Goal: Transaction & Acquisition: Purchase product/service

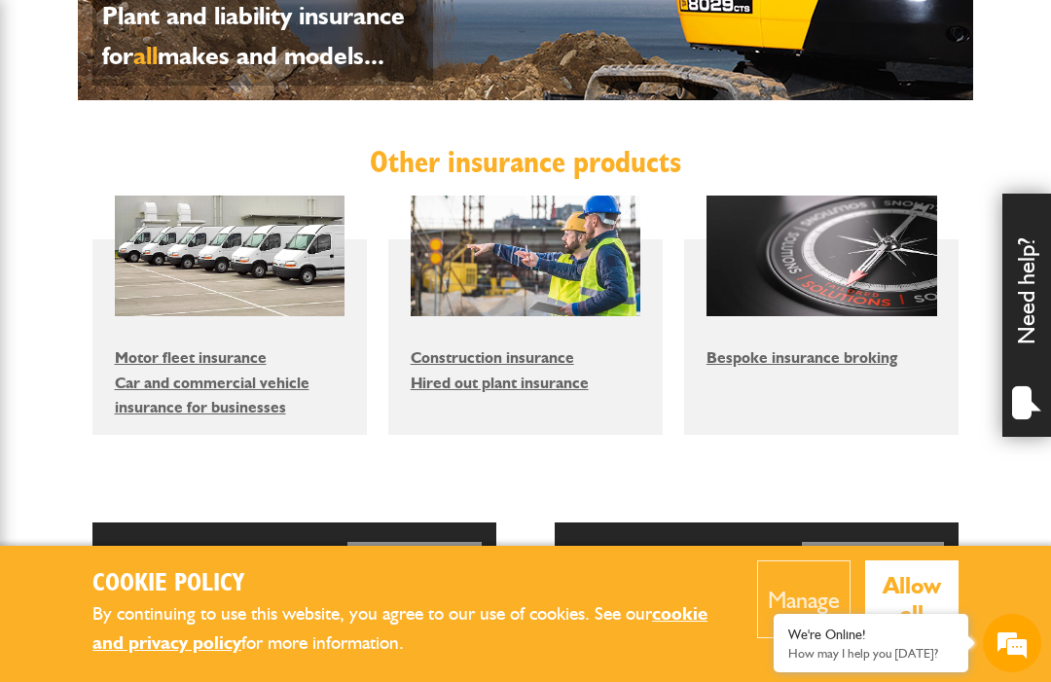
scroll to position [1195, 0]
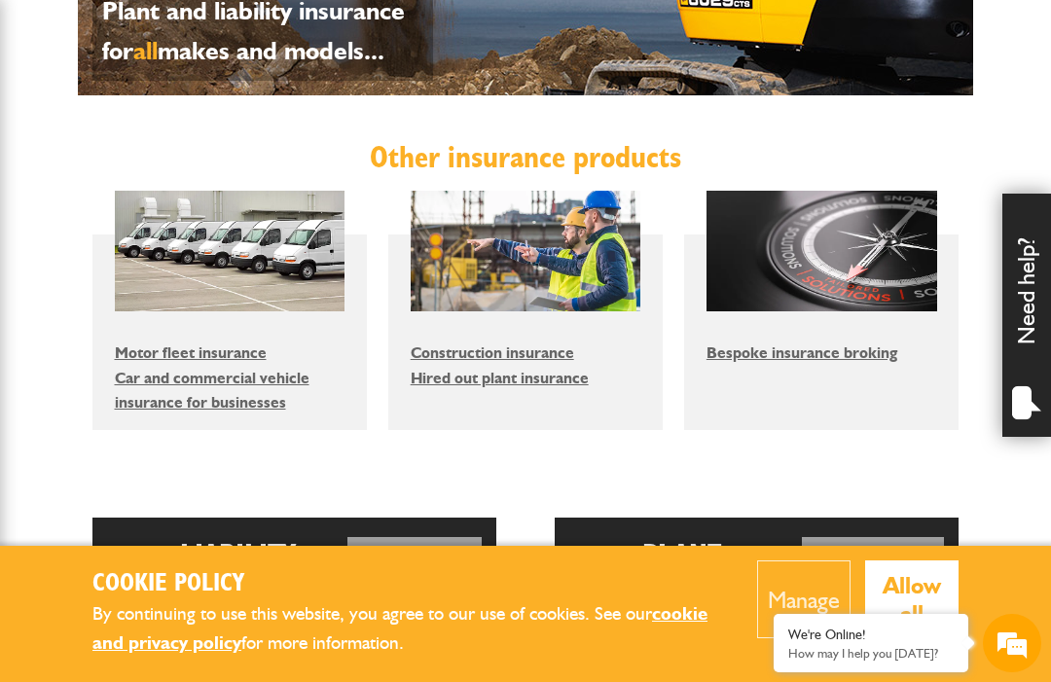
click at [575, 378] on link "Hired out plant insurance" at bounding box center [500, 378] width 178 height 18
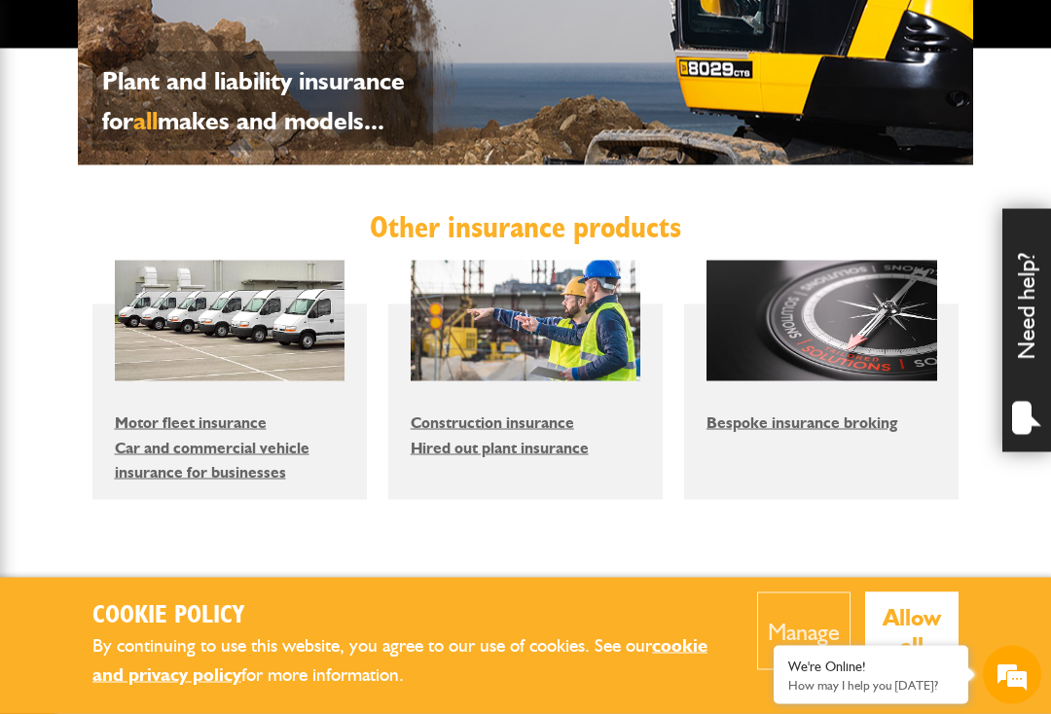
scroll to position [1126, 0]
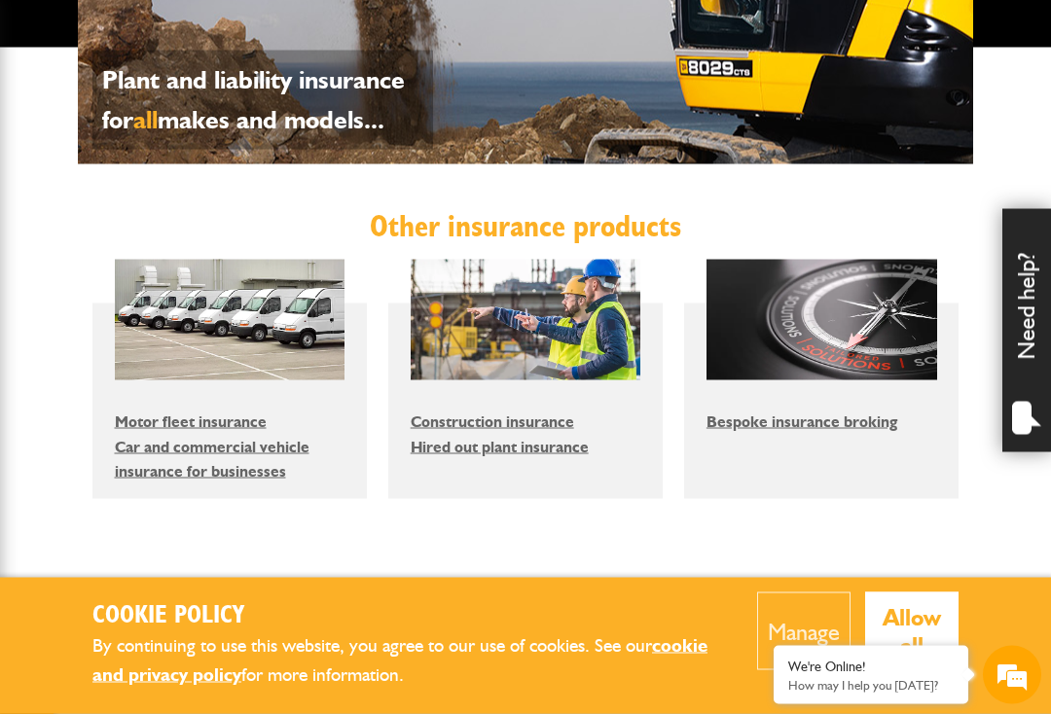
click at [561, 444] on link "Hired out plant insurance" at bounding box center [500, 447] width 178 height 18
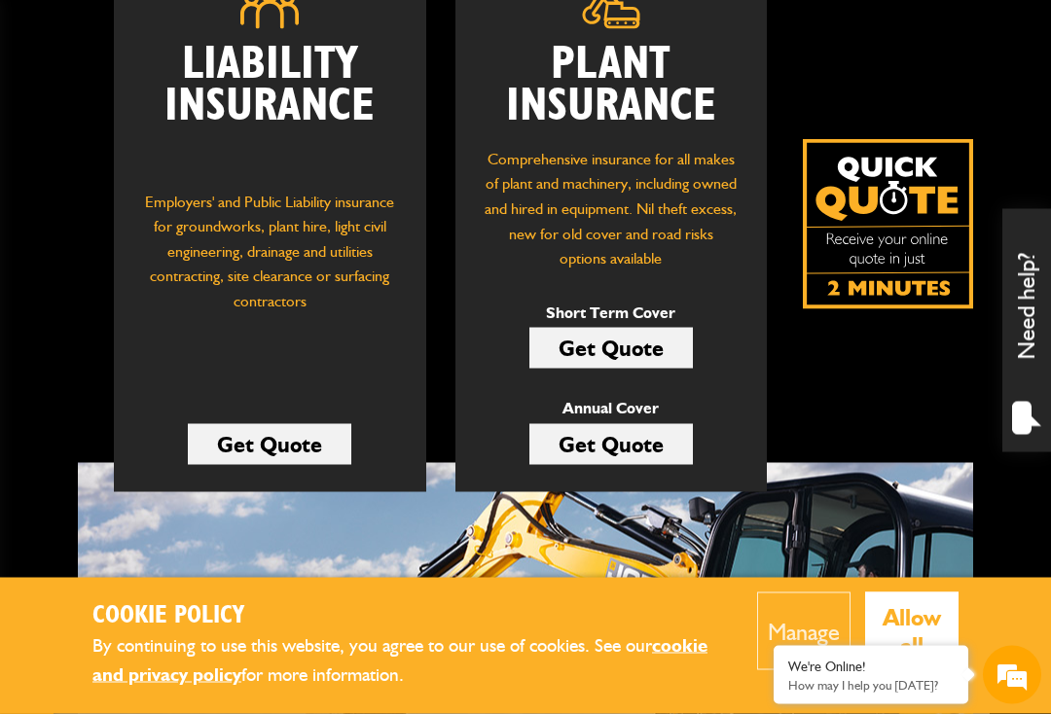
scroll to position [331, 0]
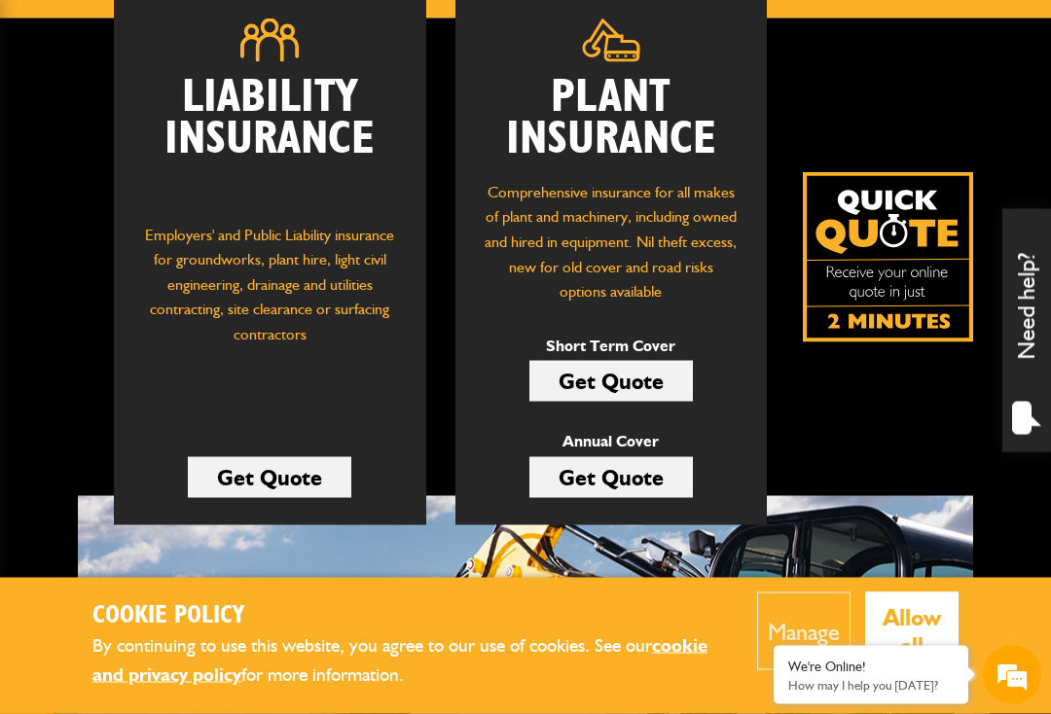
scroll to position [310, 0]
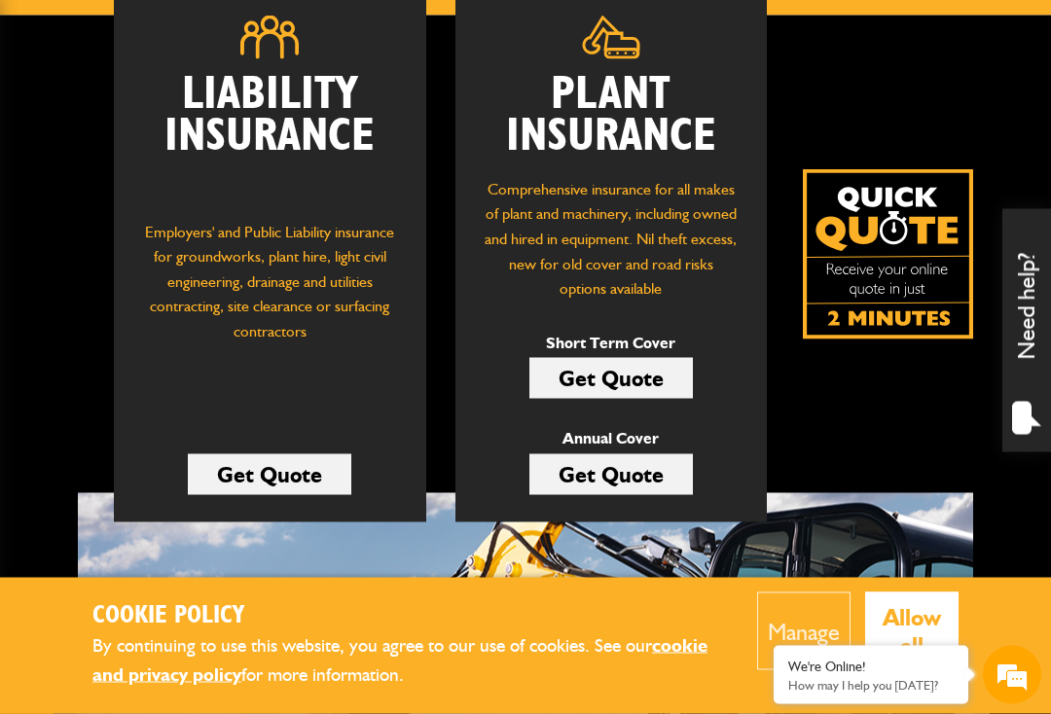
click at [630, 378] on link "Get Quote" at bounding box center [611, 378] width 164 height 41
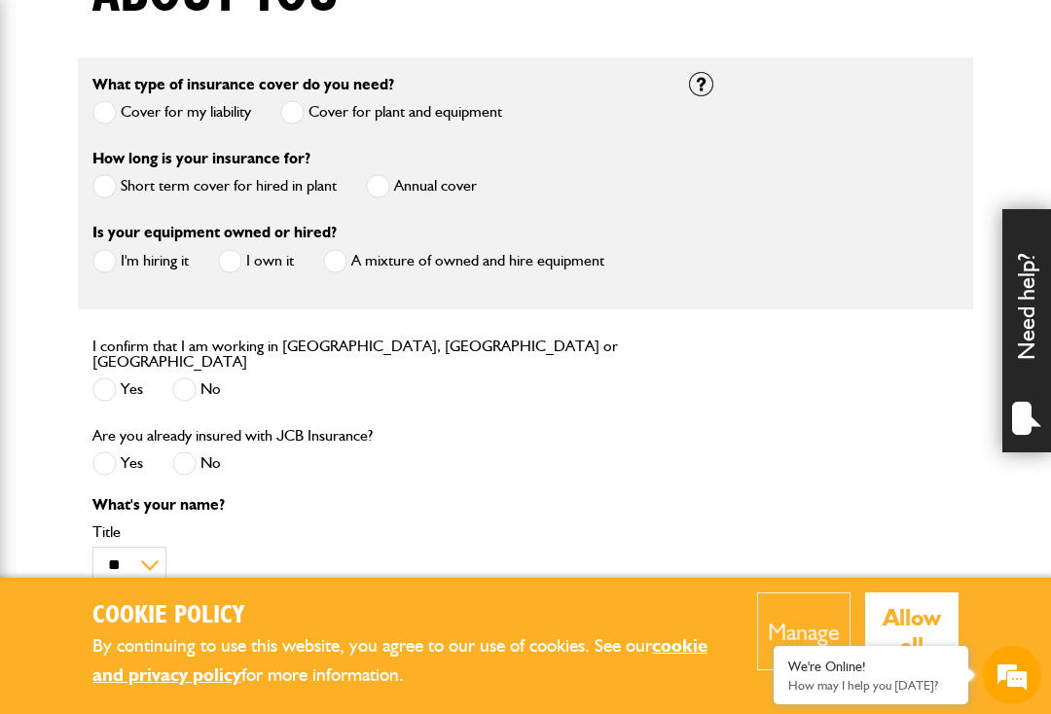
scroll to position [549, 0]
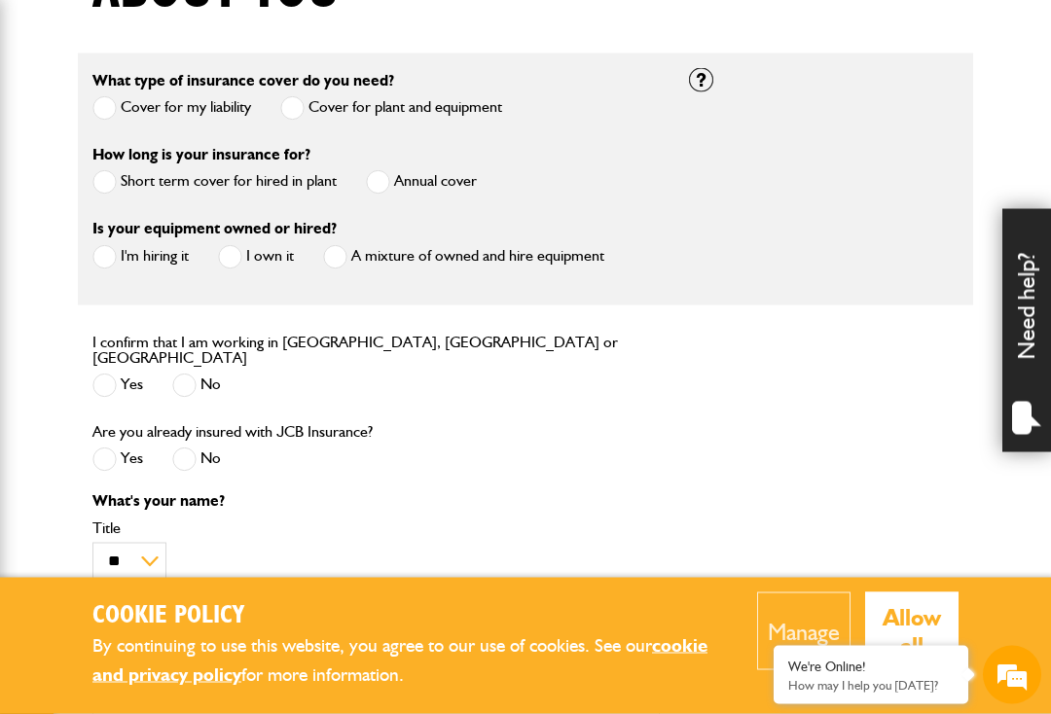
click at [114, 178] on span at bounding box center [104, 182] width 24 height 24
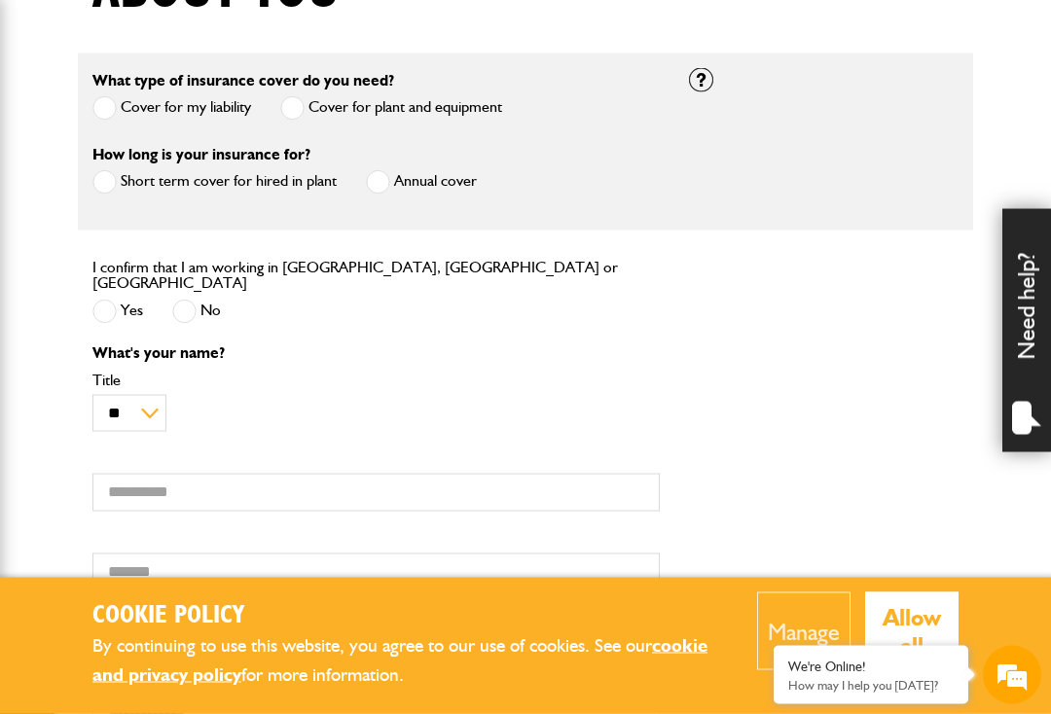
scroll to position [550, 0]
click at [115, 306] on span at bounding box center [104, 311] width 24 height 24
click at [123, 299] on label "Yes" at bounding box center [117, 311] width 51 height 24
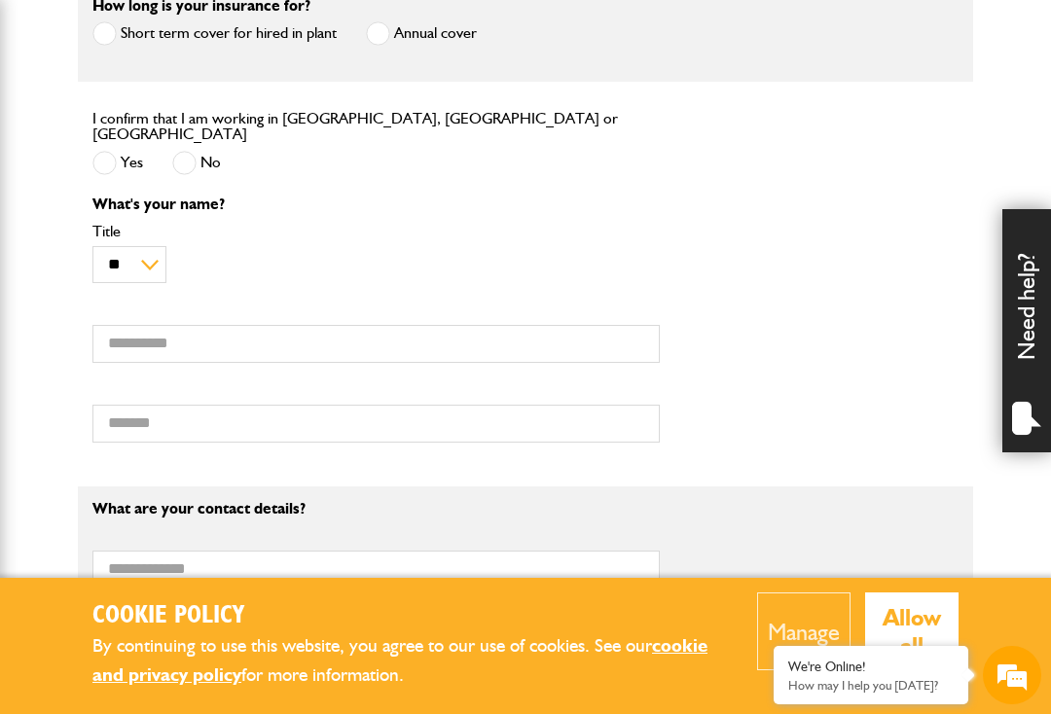
scroll to position [694, 0]
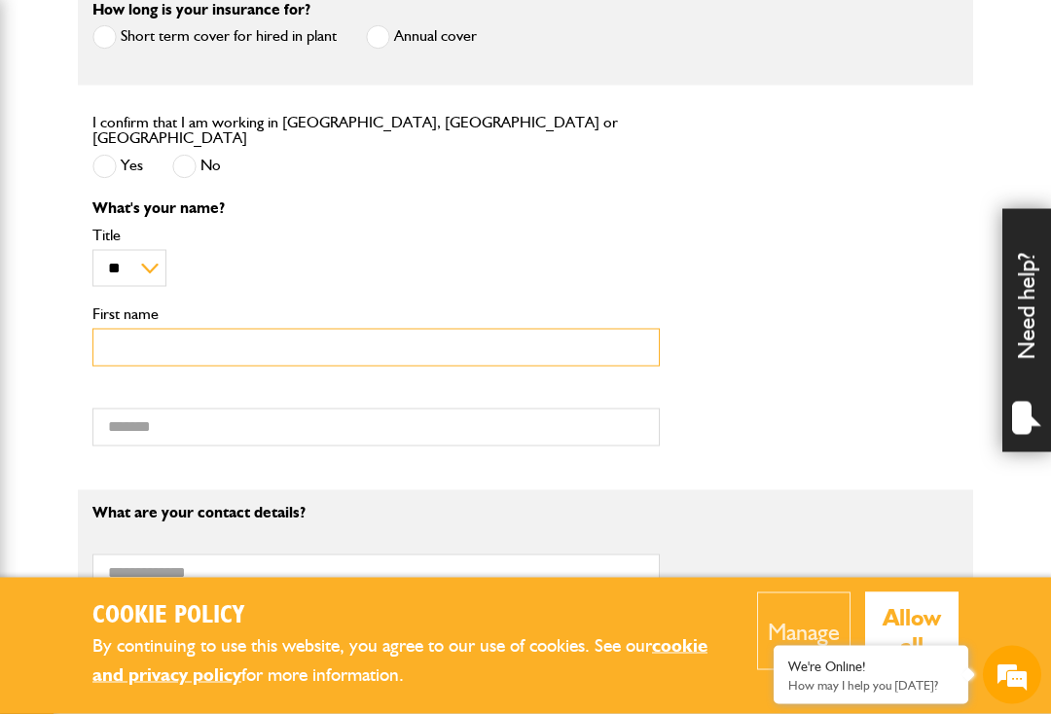
click at [156, 345] on input "First name" at bounding box center [375, 348] width 567 height 38
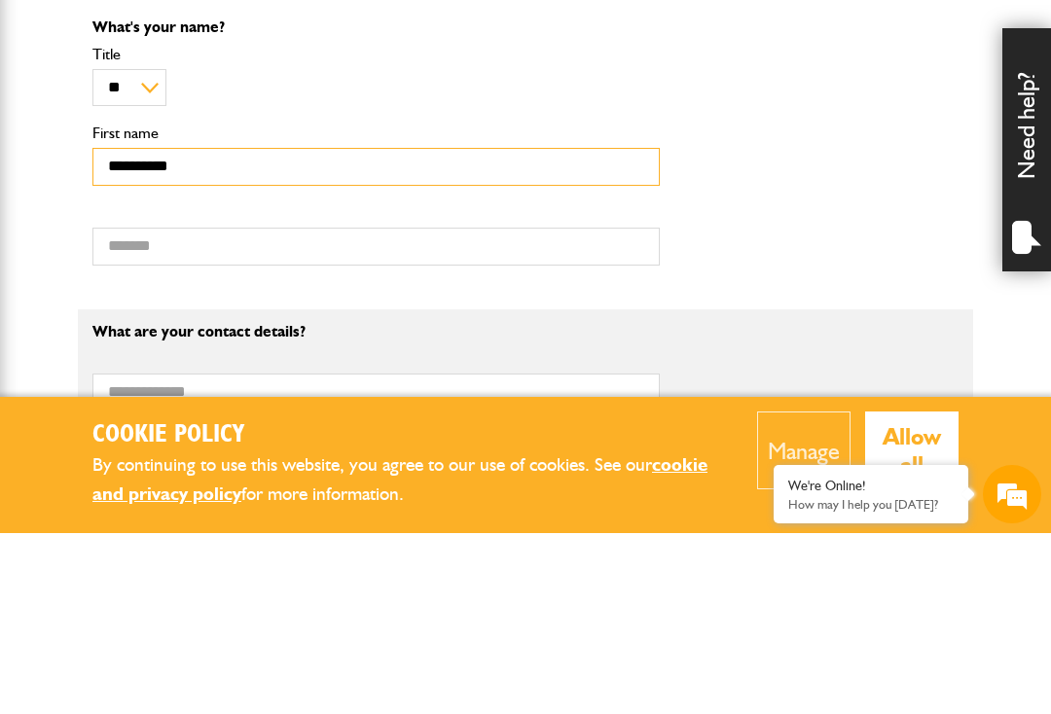
type input "*********"
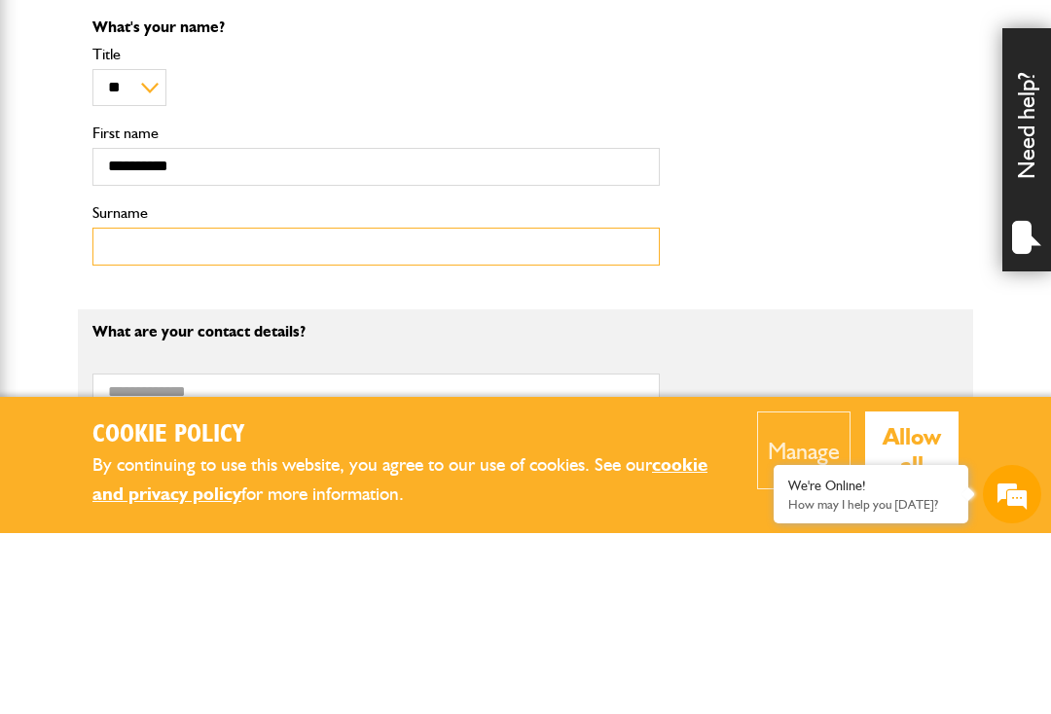
click at [158, 409] on input "Surname" at bounding box center [375, 428] width 567 height 38
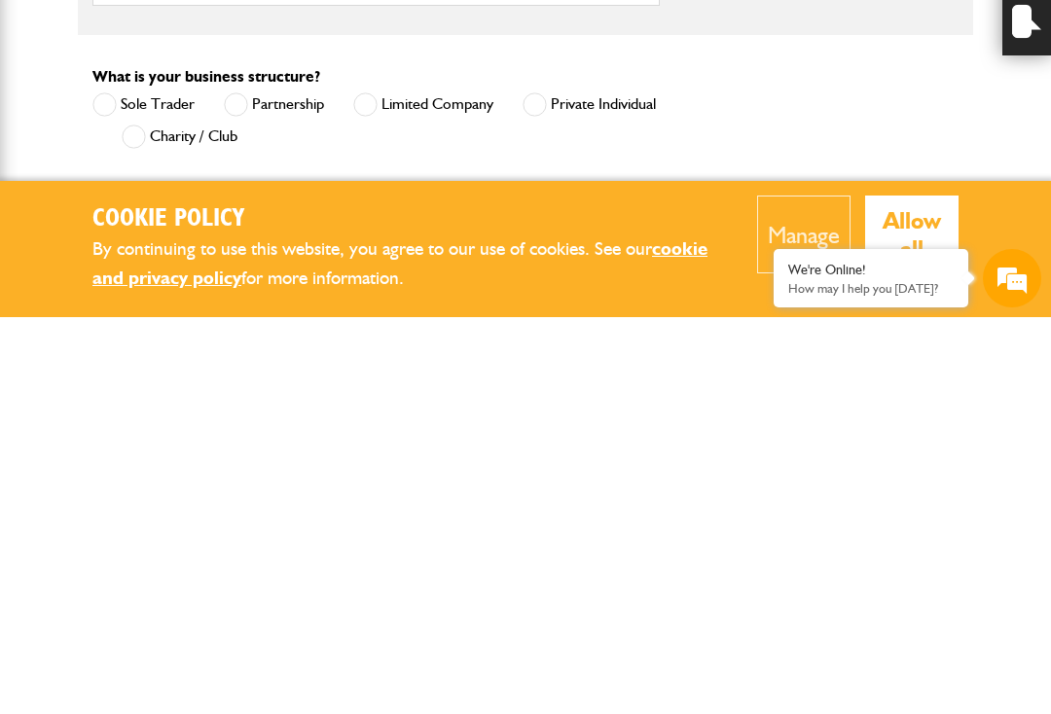
scroll to position [964, 0]
type input "*****"
click at [545, 489] on span at bounding box center [535, 501] width 24 height 24
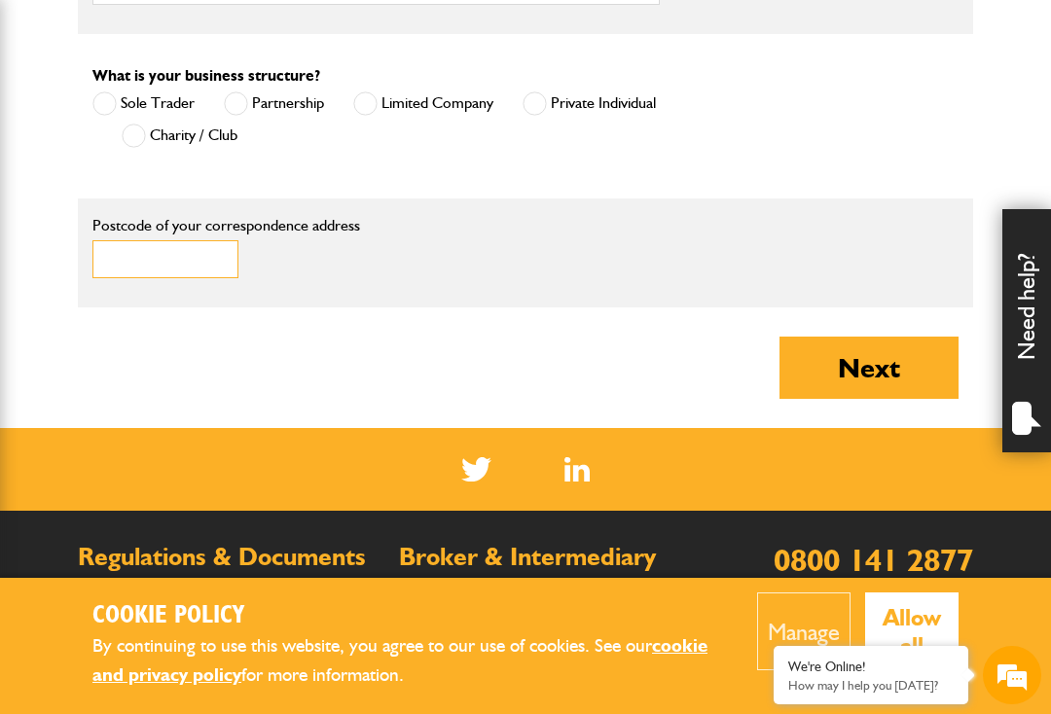
click at [126, 250] on input "Postcode of your correspondence address" at bounding box center [165, 259] width 146 height 38
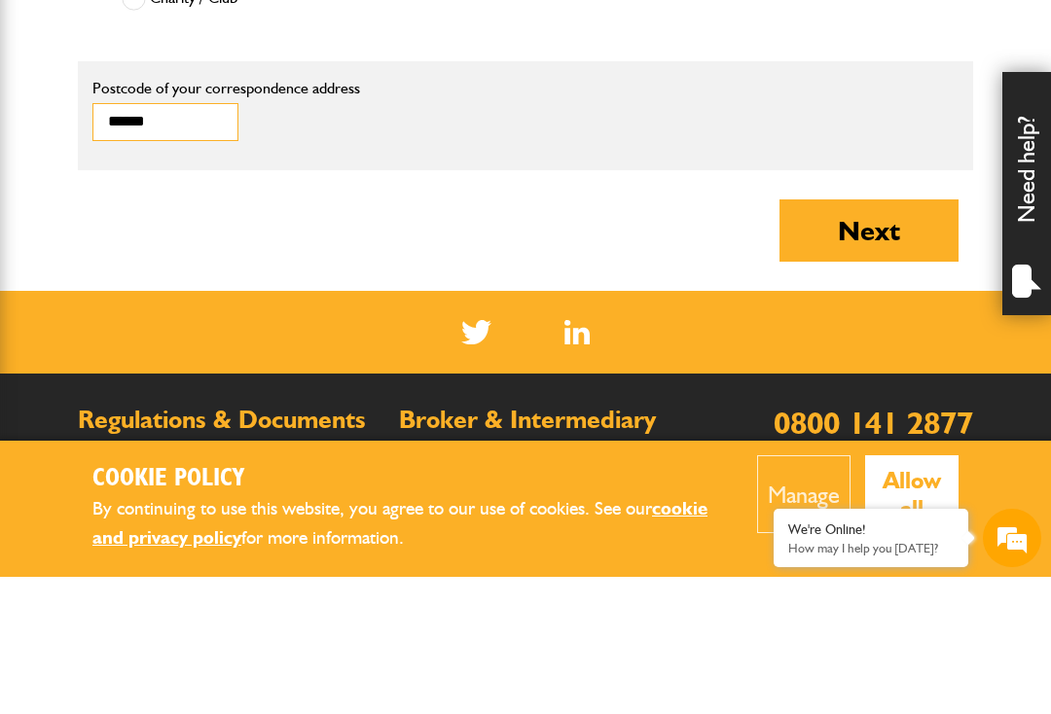
type input "******"
click at [886, 337] on button "Next" at bounding box center [869, 368] width 179 height 62
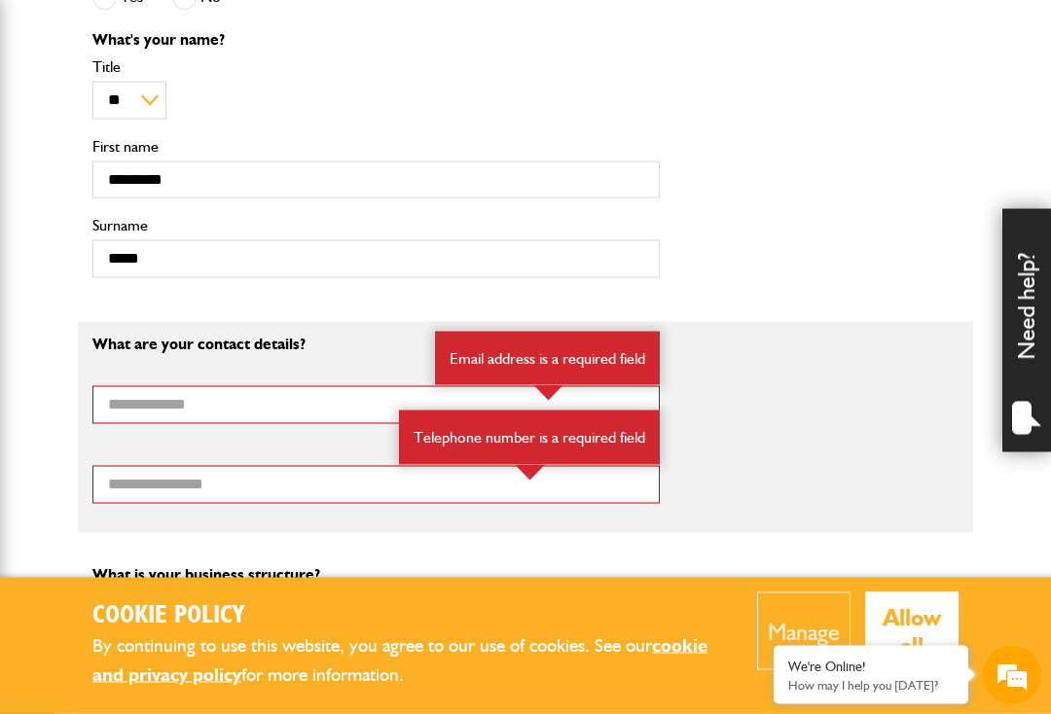
scroll to position [987, 0]
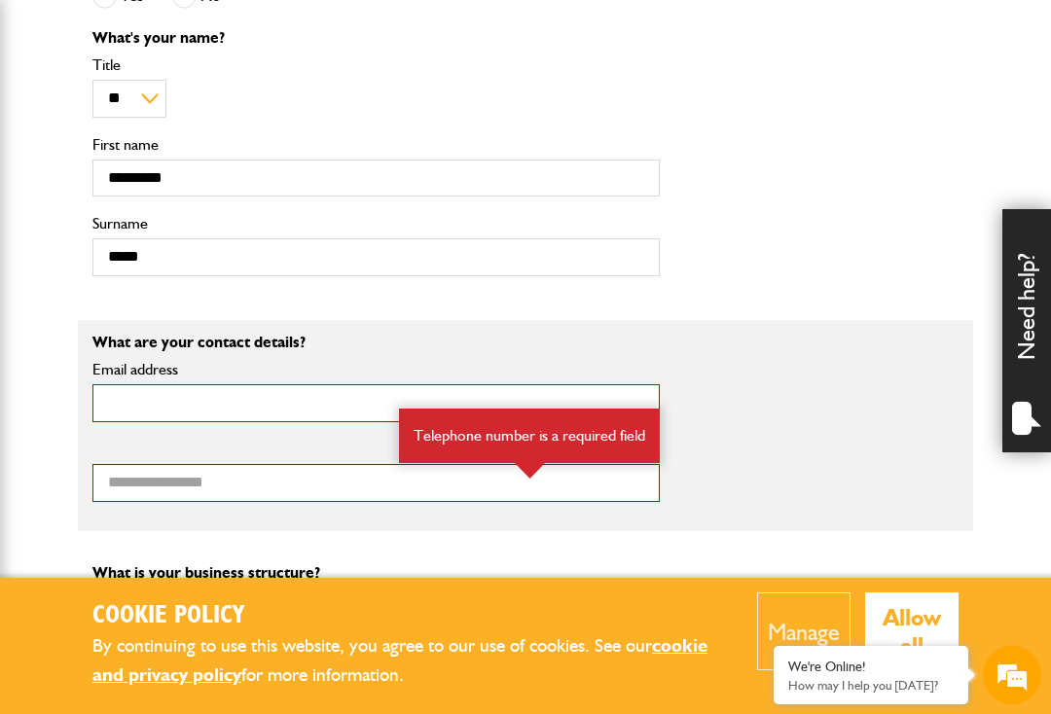
click at [152, 384] on input "Email address" at bounding box center [375, 403] width 567 height 38
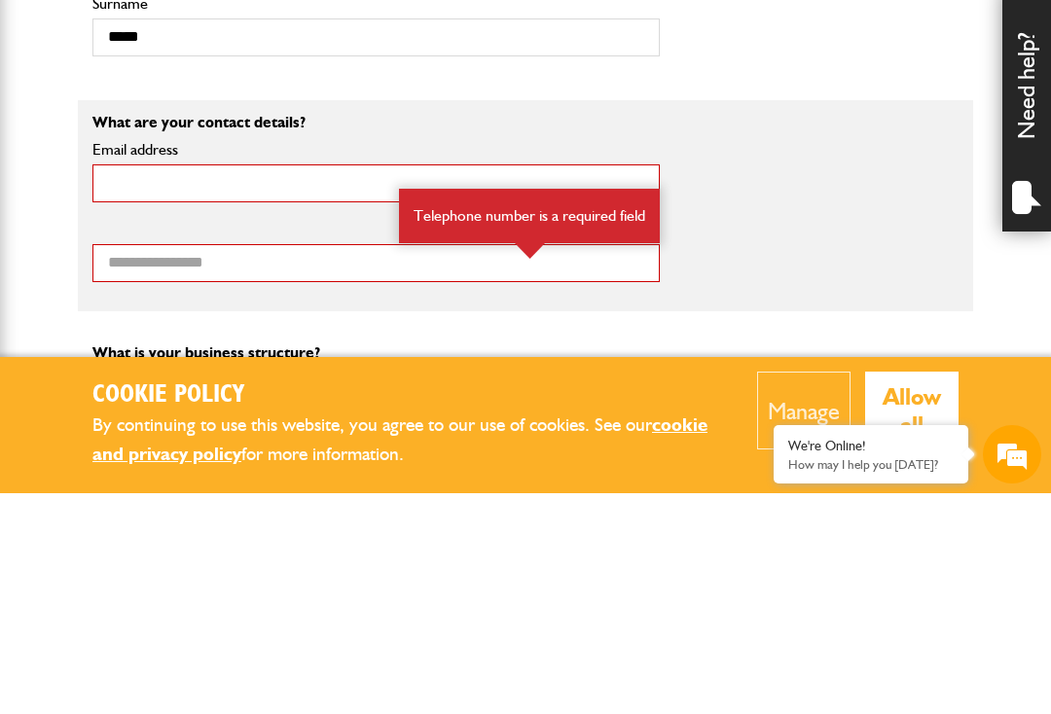
scroll to position [0, 0]
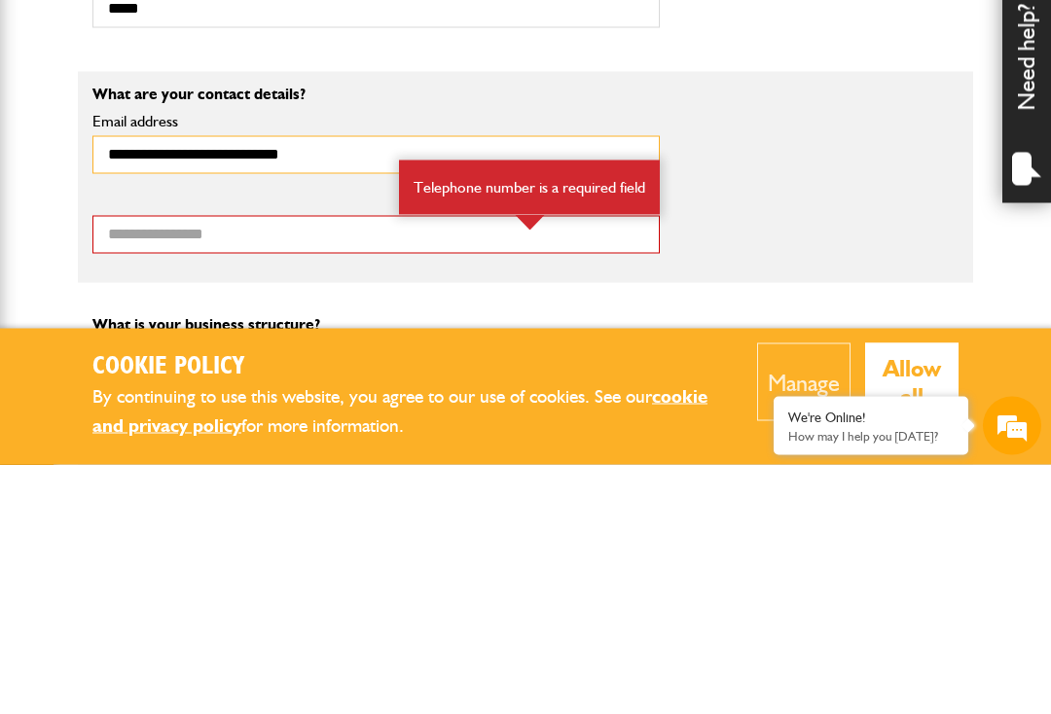
type input "**********"
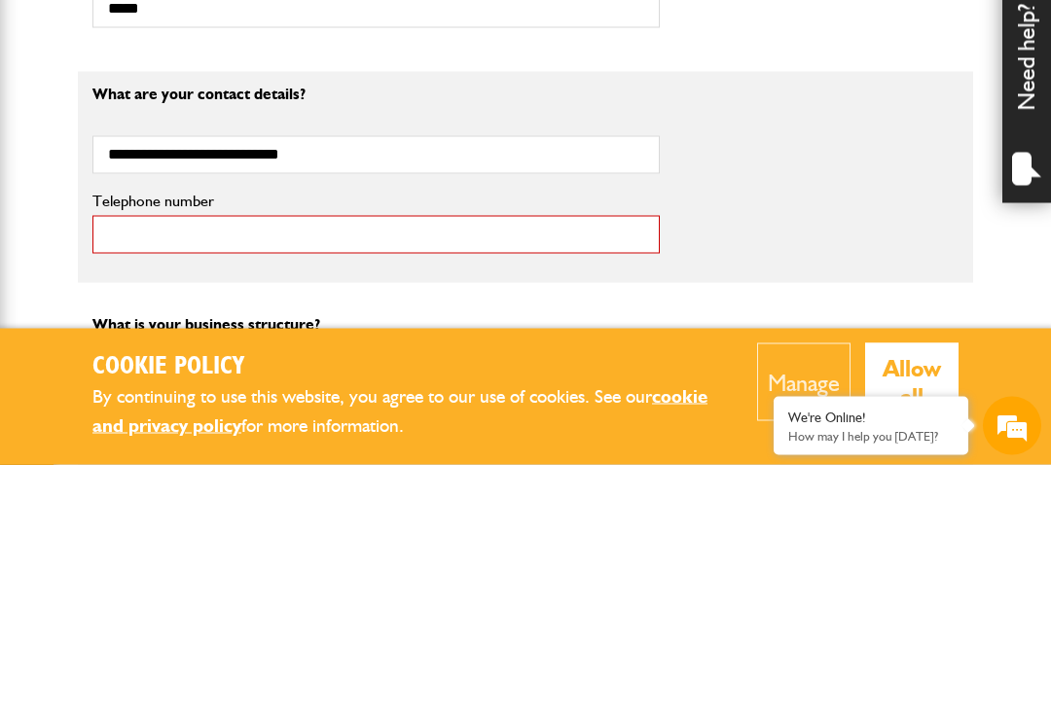
click at [148, 465] on input "Telephone number" at bounding box center [375, 484] width 567 height 38
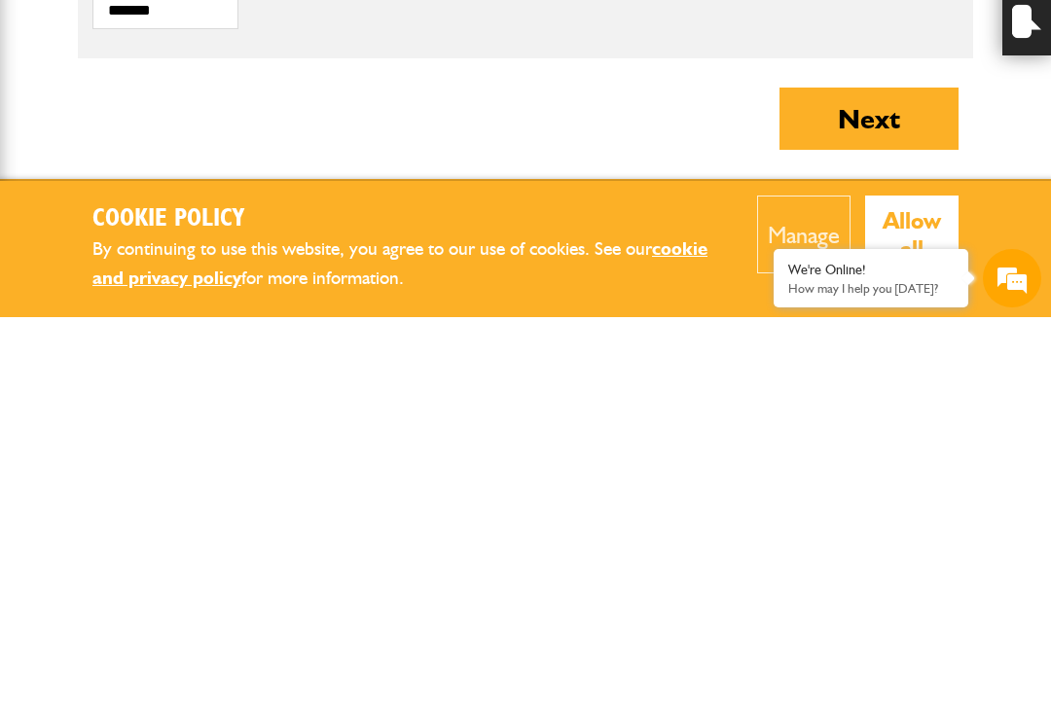
scroll to position [1337, 0]
type input "**********"
click at [887, 485] on button "Next" at bounding box center [869, 516] width 179 height 62
type input "**********"
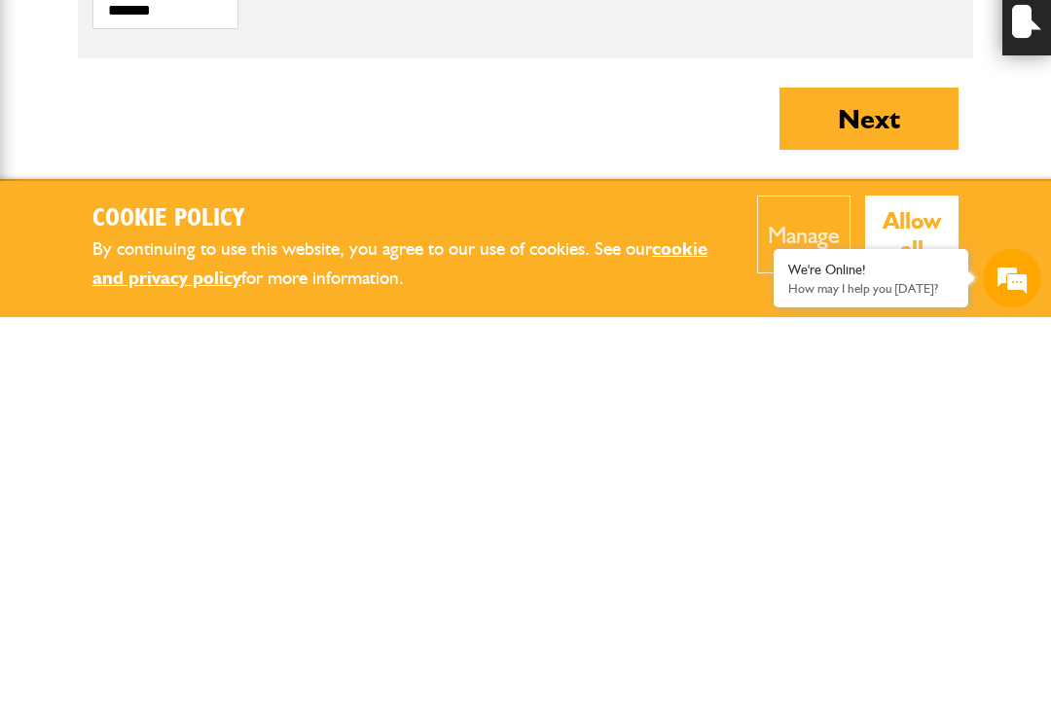
type input "**********"
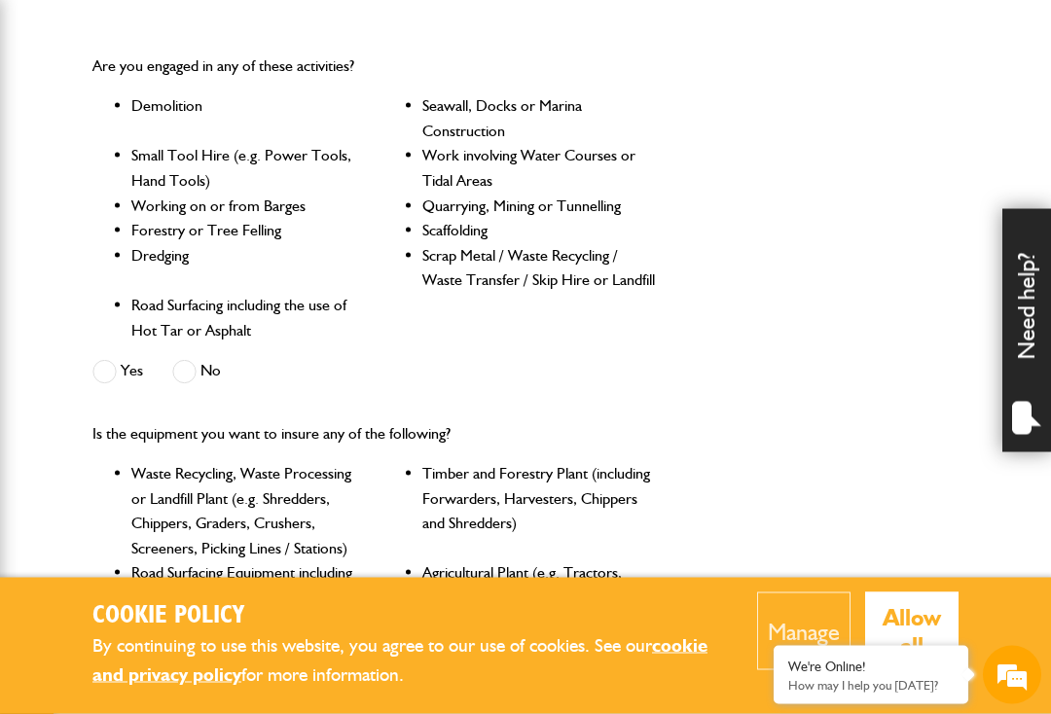
scroll to position [577, 0]
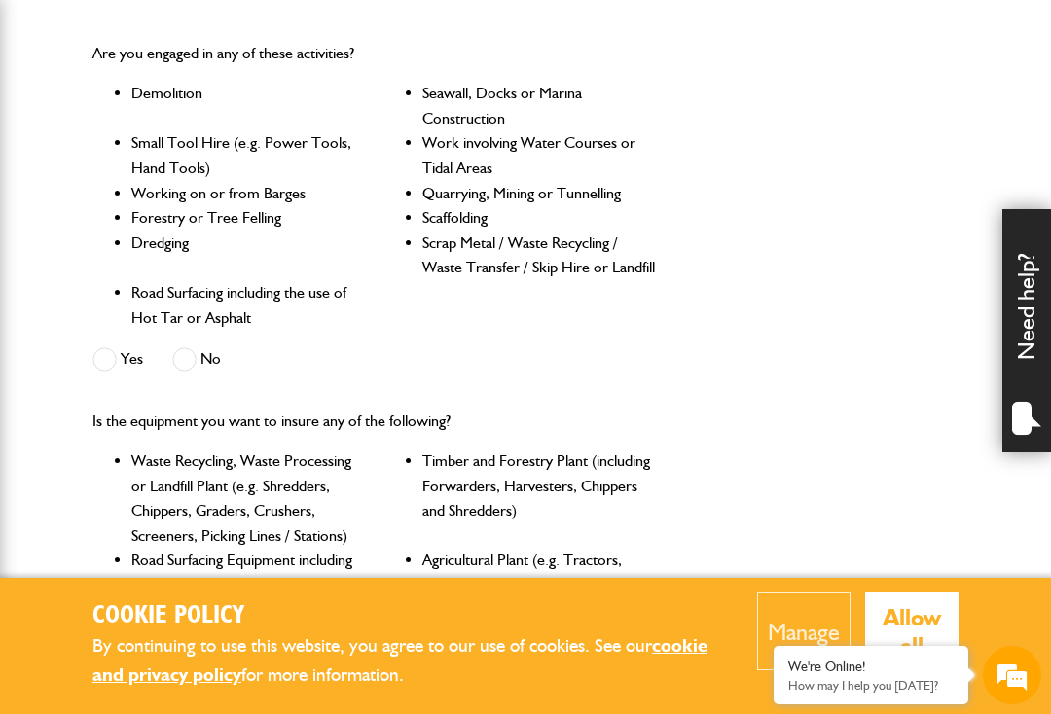
click at [207, 347] on label "No" at bounding box center [196, 359] width 49 height 24
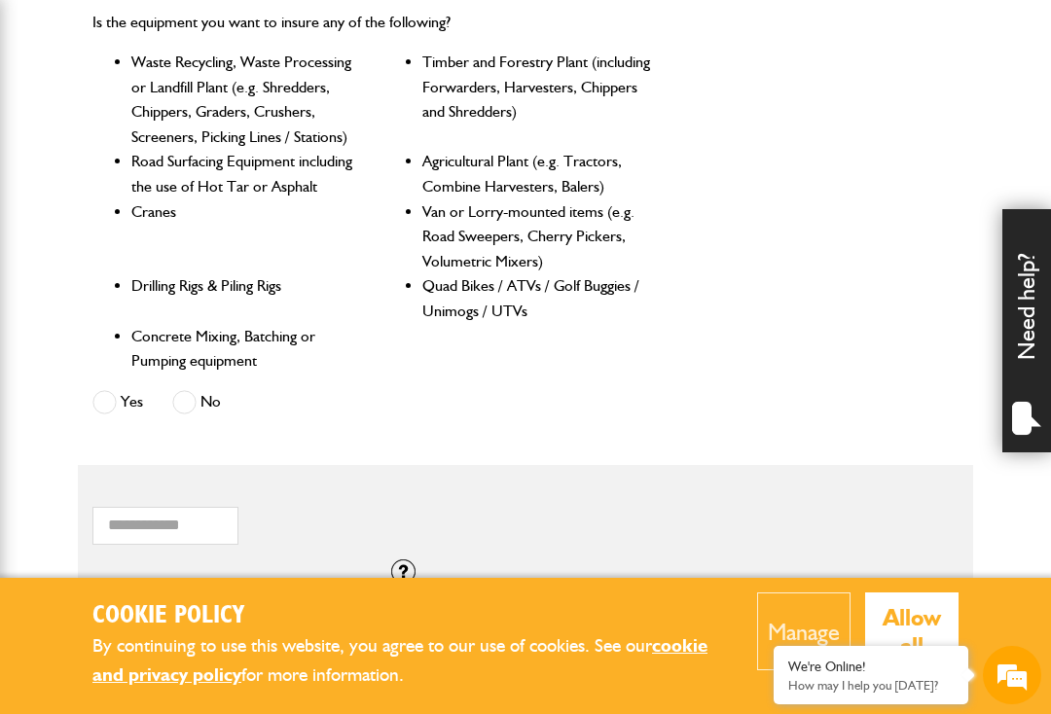
scroll to position [983, 0]
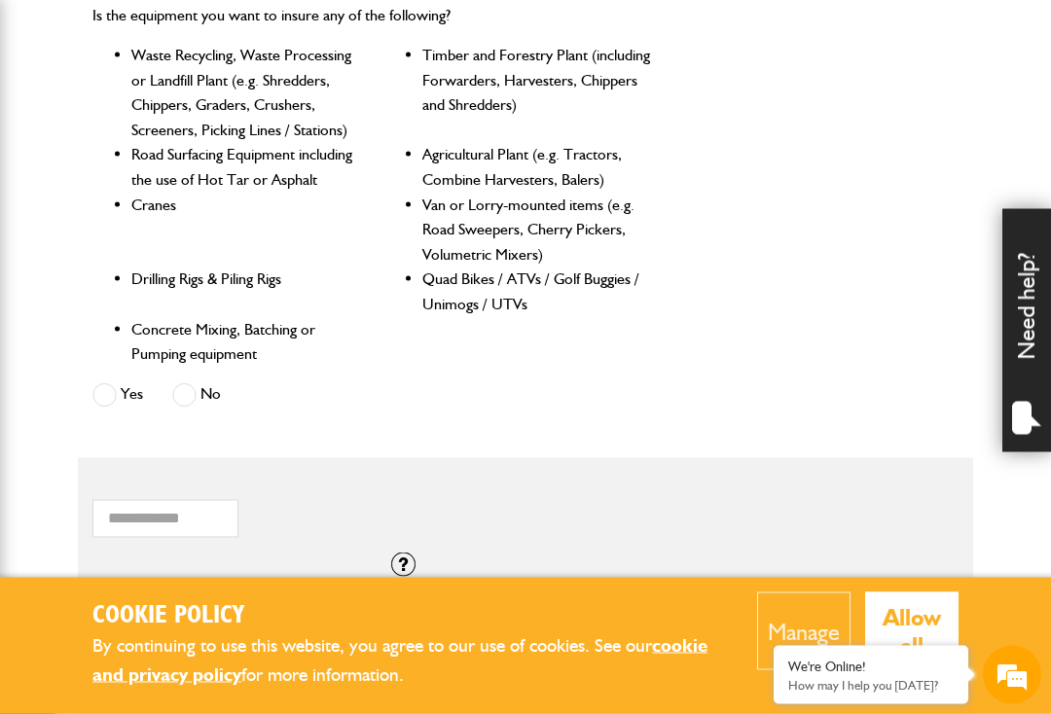
click at [198, 383] on label "No" at bounding box center [196, 395] width 49 height 24
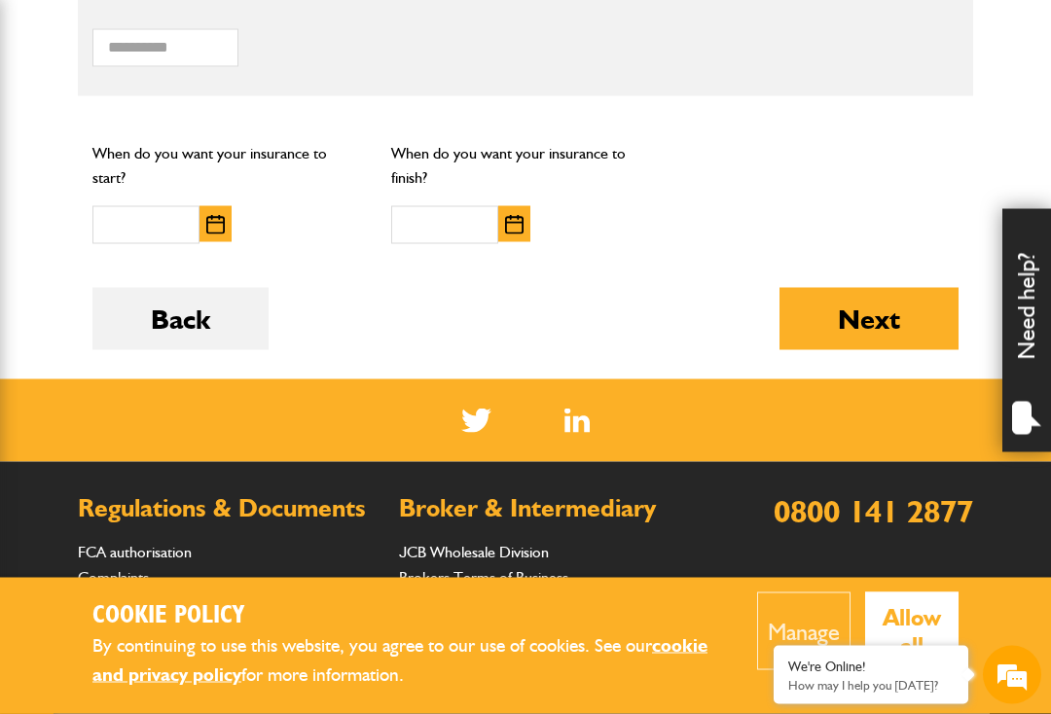
scroll to position [1615, 0]
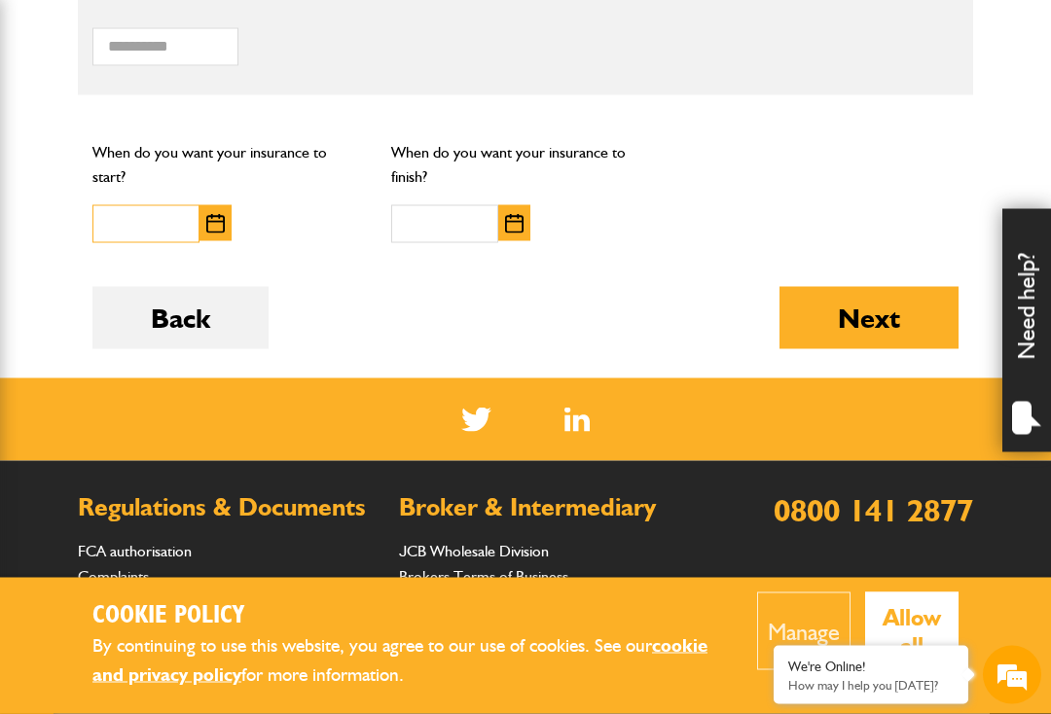
click at [129, 214] on input "text" at bounding box center [145, 224] width 107 height 38
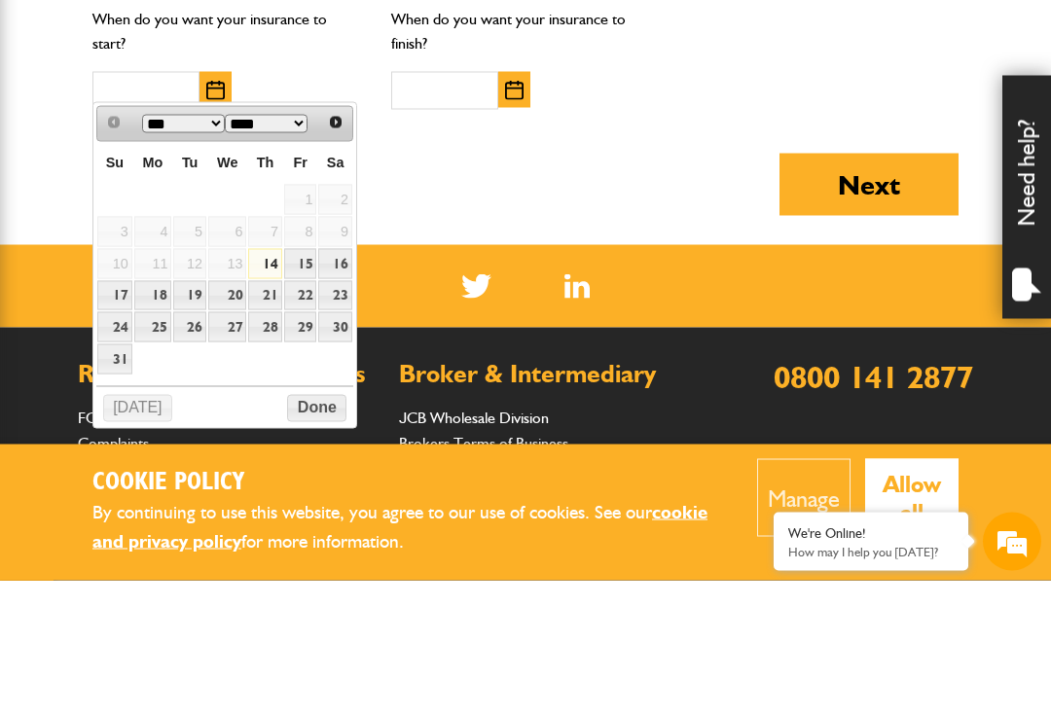
click at [314, 446] on link "29" at bounding box center [300, 461] width 33 height 30
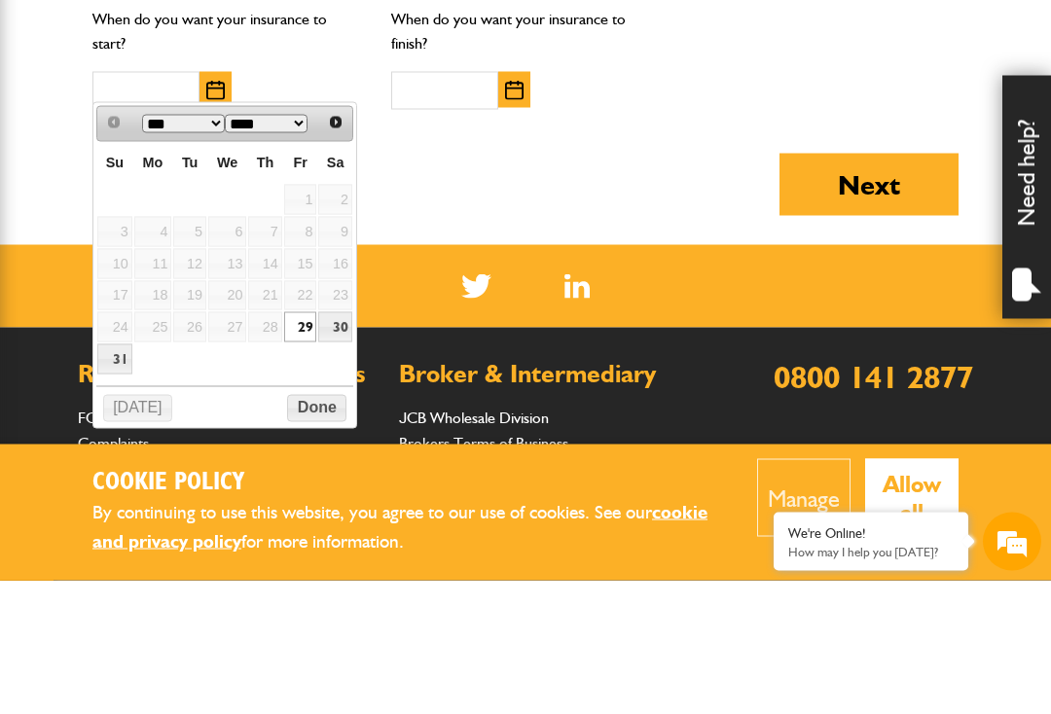
type input "**********"
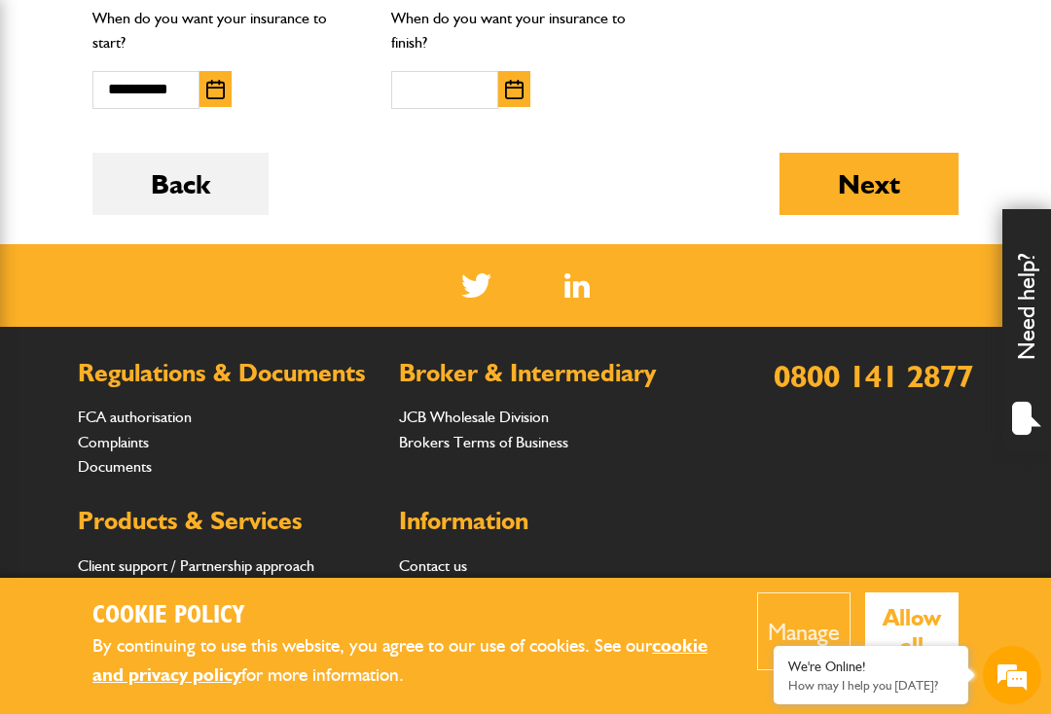
click at [521, 80] on img "button" at bounding box center [514, 89] width 18 height 19
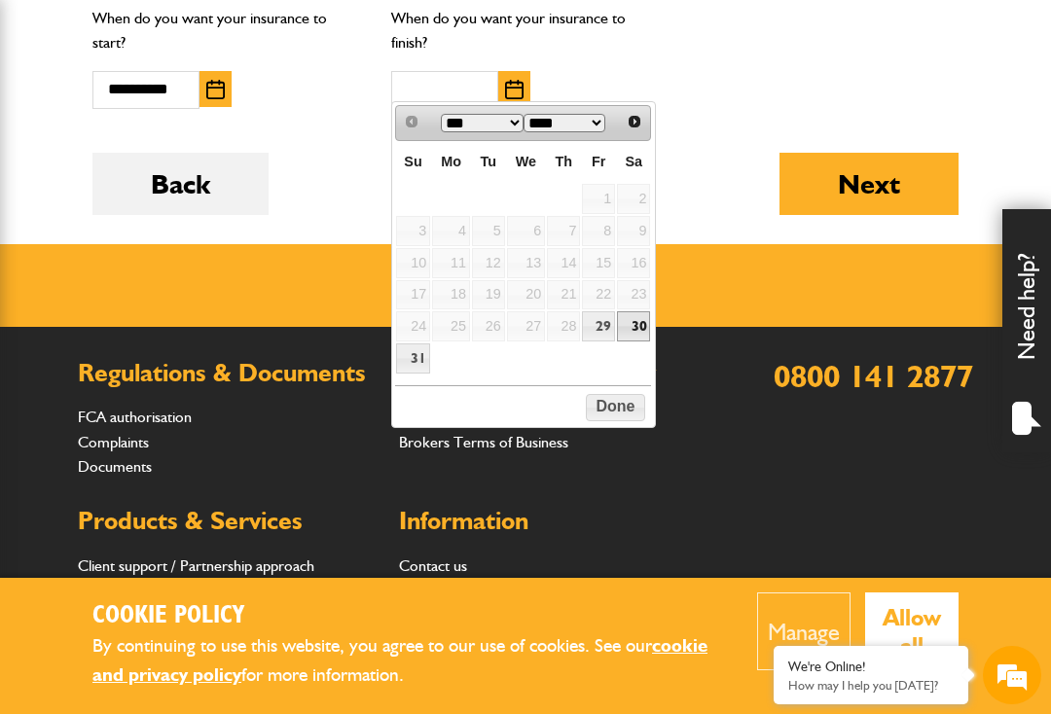
click at [648, 327] on link "30" at bounding box center [633, 326] width 33 height 30
type input "**********"
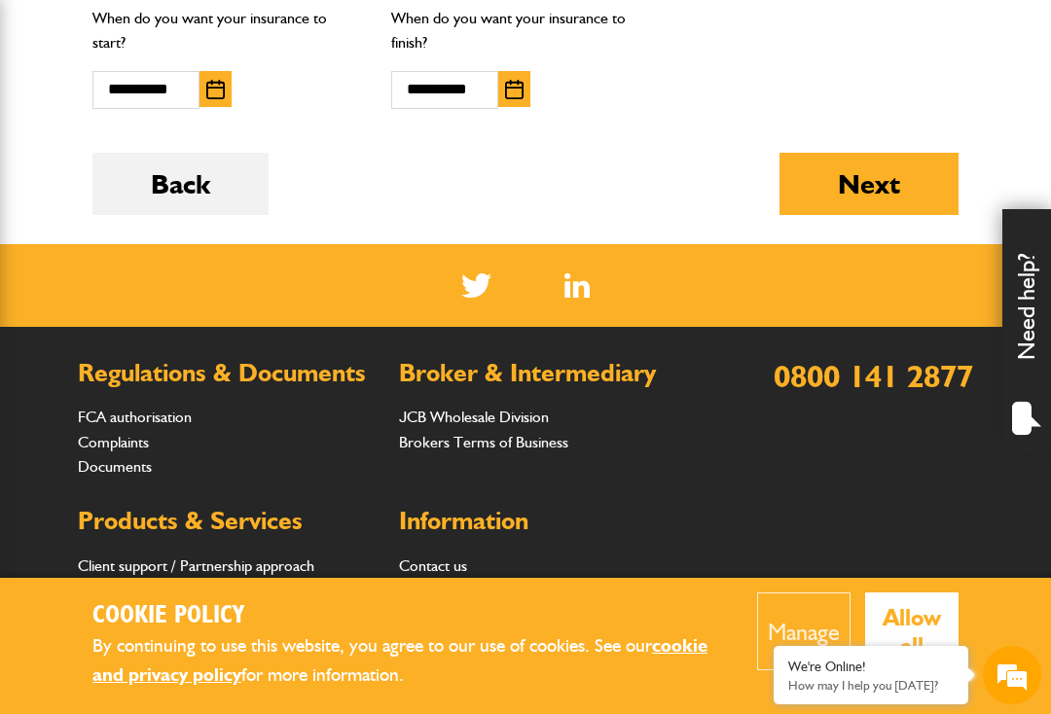
click at [905, 170] on button "Next" at bounding box center [869, 184] width 179 height 62
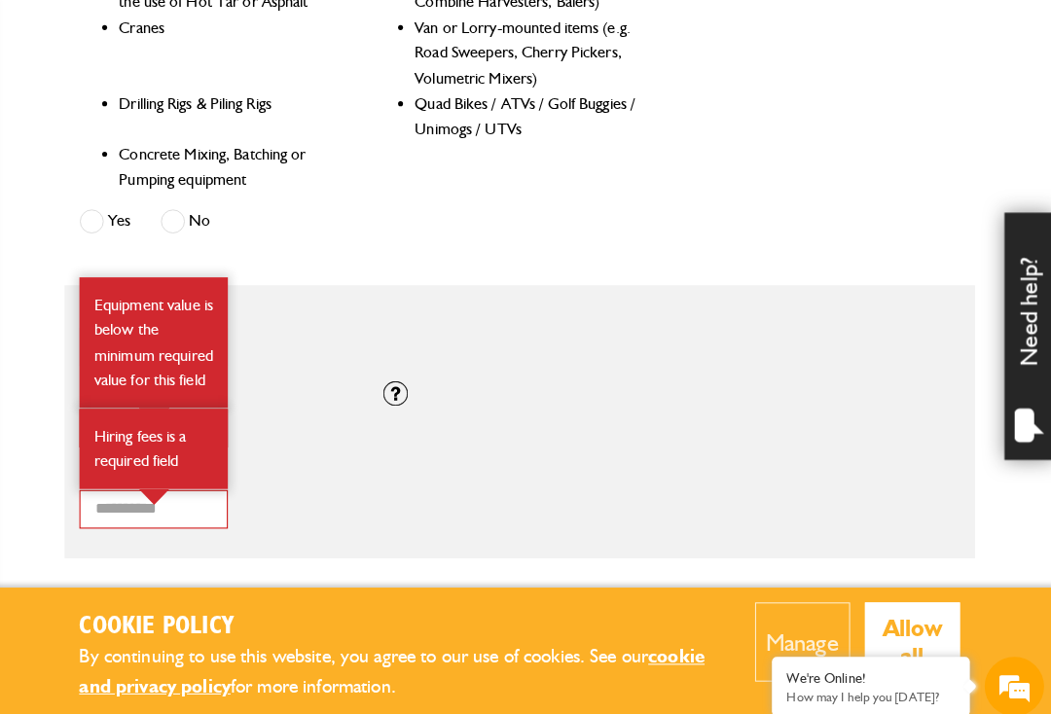
scroll to position [1282, 0]
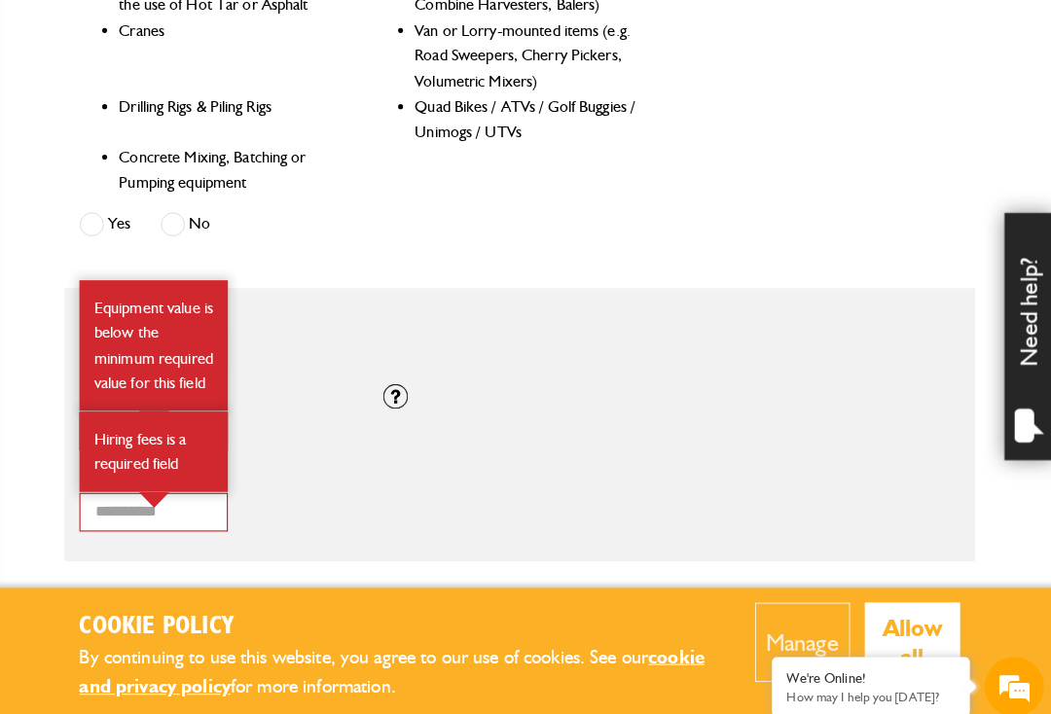
click at [809, 362] on div "* How many items of hired equipment do you want to insure?" at bounding box center [525, 338] width 895 height 80
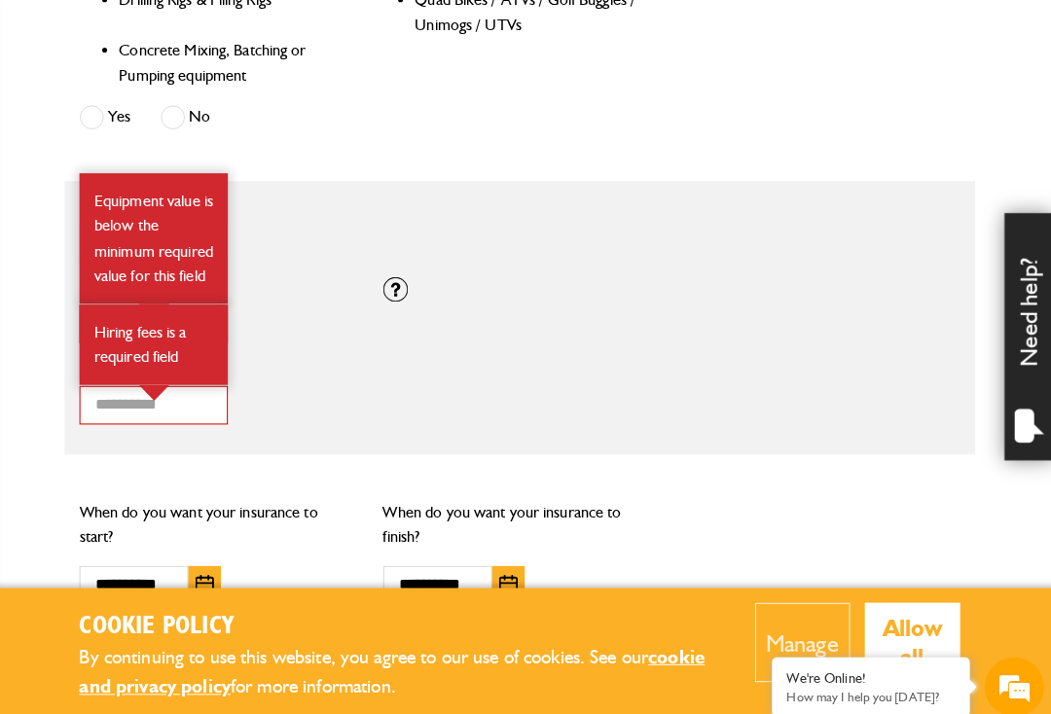
scroll to position [1364, 0]
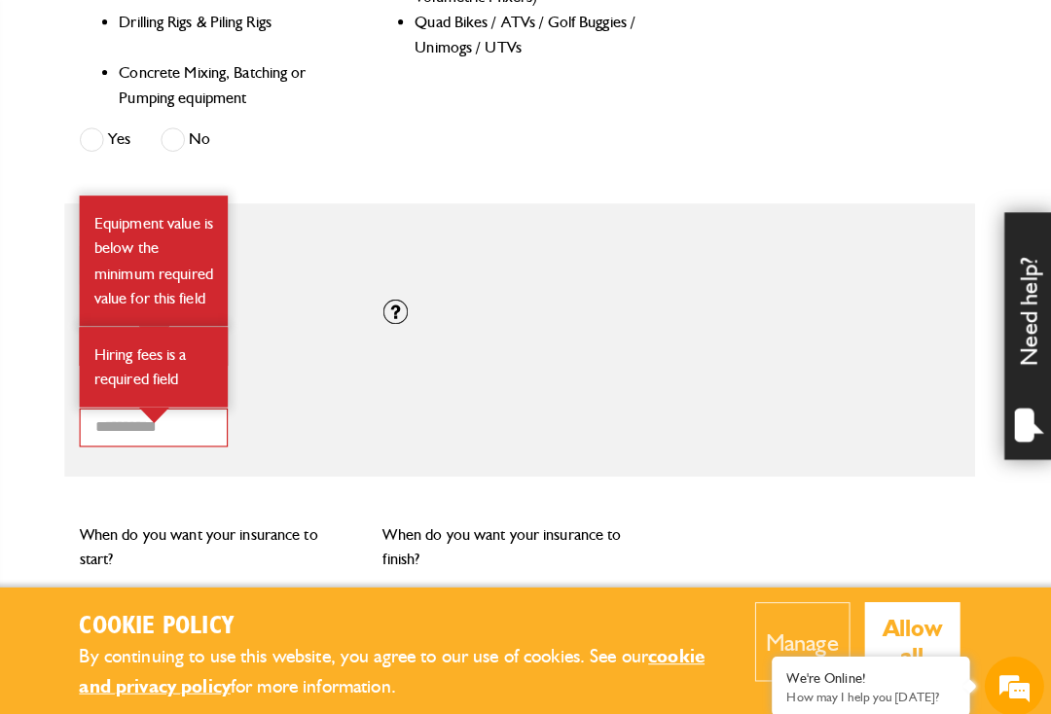
click at [882, 295] on div "* Total combined value of equipment (£) Equipment value is below the minimum re…" at bounding box center [525, 335] width 895 height 80
click at [391, 306] on div at bounding box center [403, 307] width 24 height 24
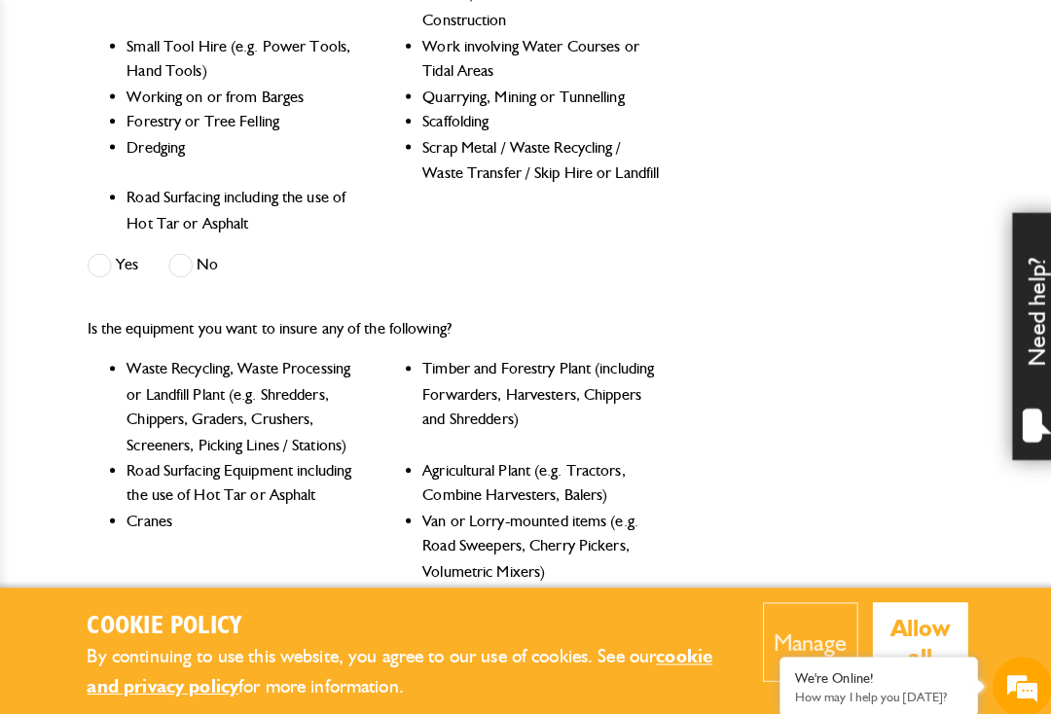
scroll to position [803, 0]
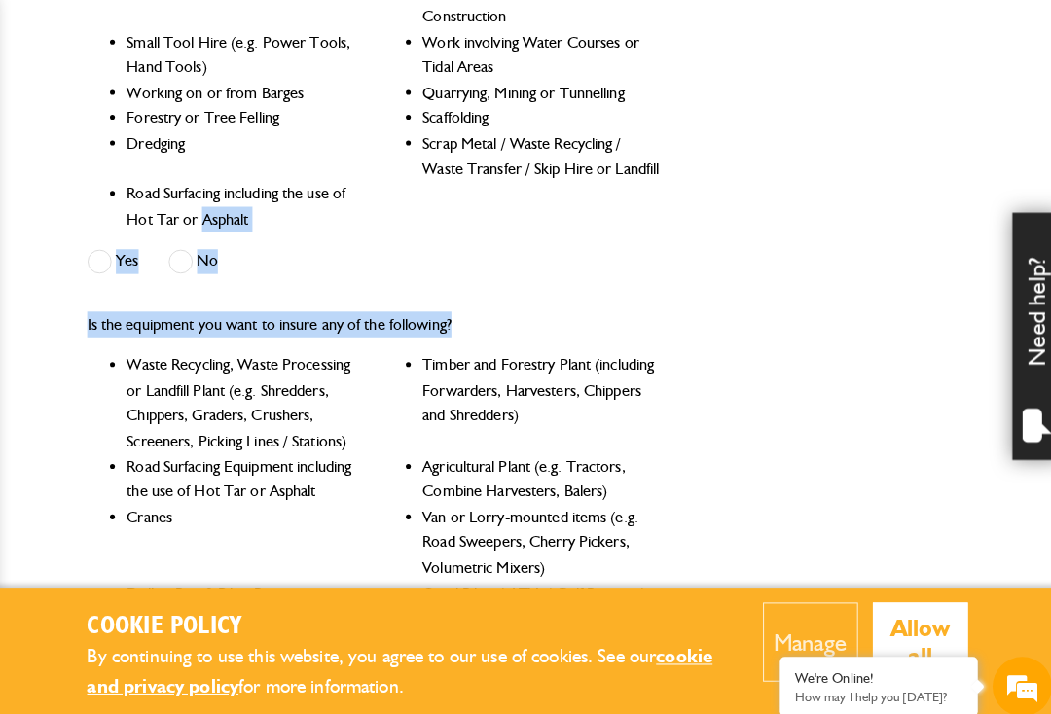
click at [813, 313] on div "Is the equipment you want to insure any of the following? Waste Recycling, Wast…" at bounding box center [525, 512] width 895 height 443
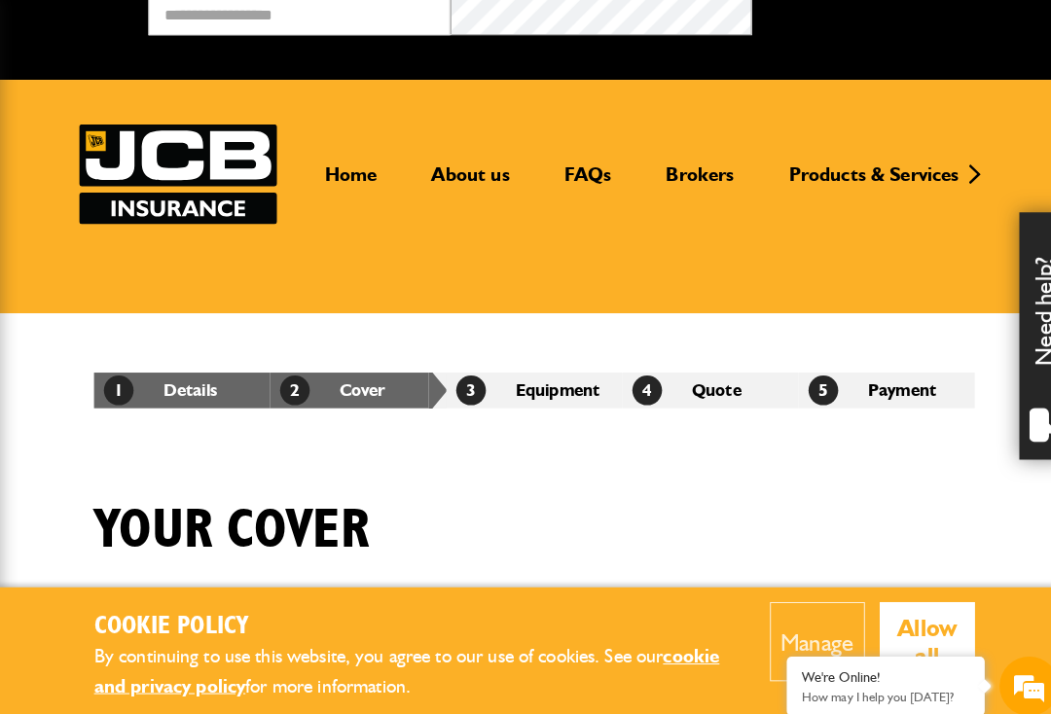
scroll to position [0, 0]
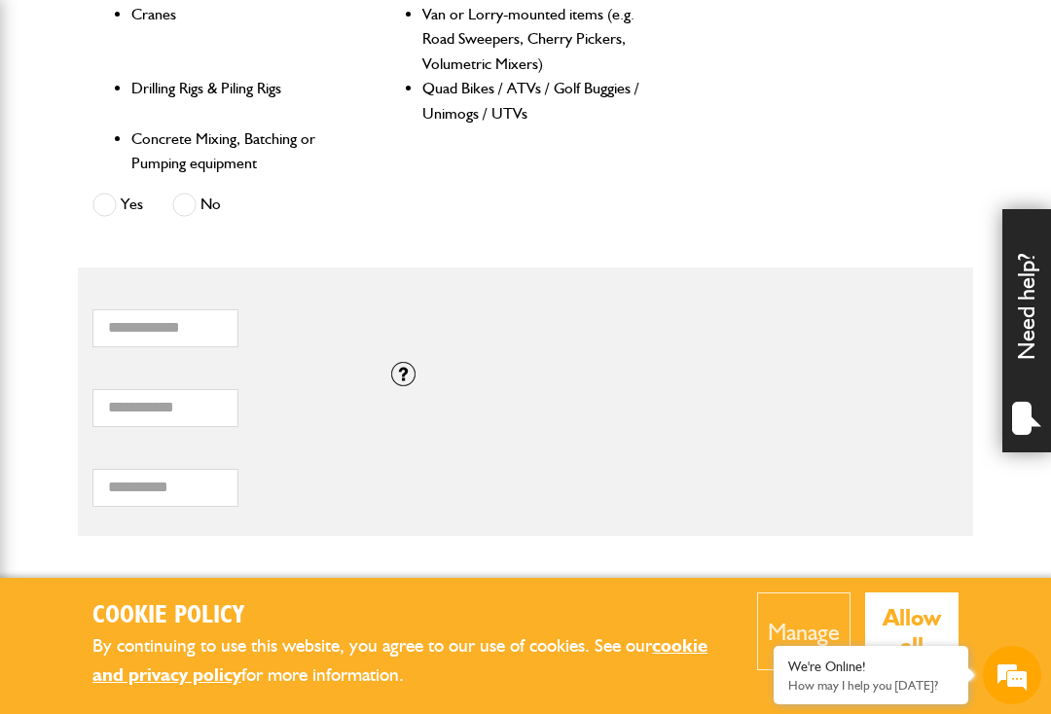
click at [407, 362] on div at bounding box center [403, 374] width 24 height 24
click at [134, 399] on input "*" at bounding box center [165, 408] width 146 height 38
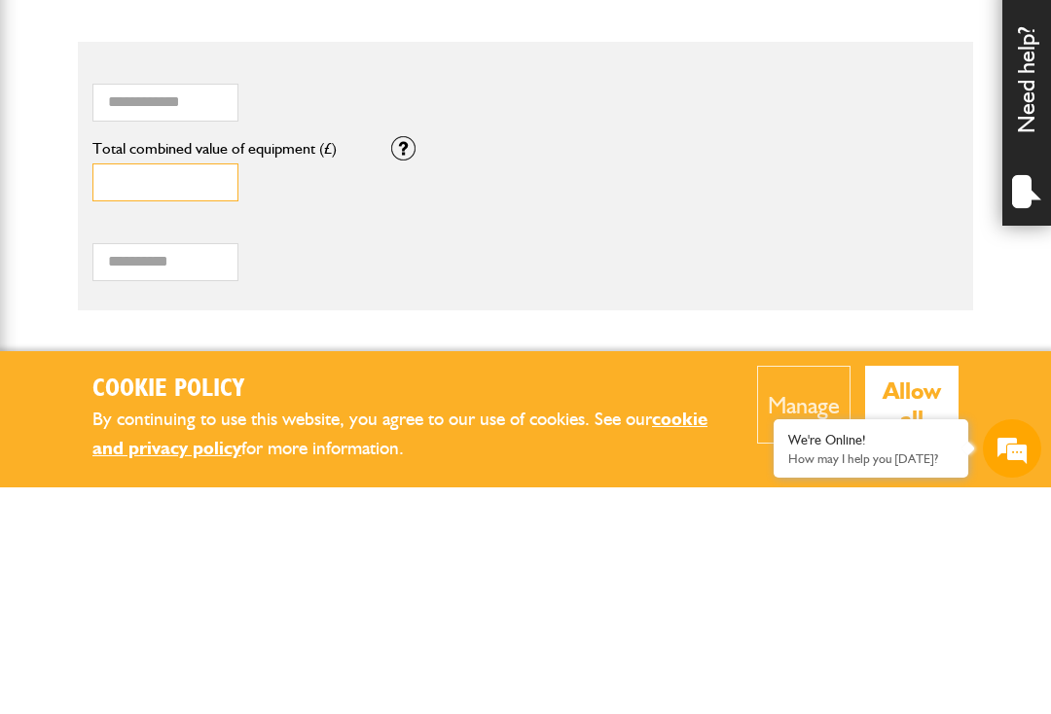
type input "****"
click at [581, 288] on div "* How many items of hired equipment do you want to insure?" at bounding box center [375, 318] width 567 height 60
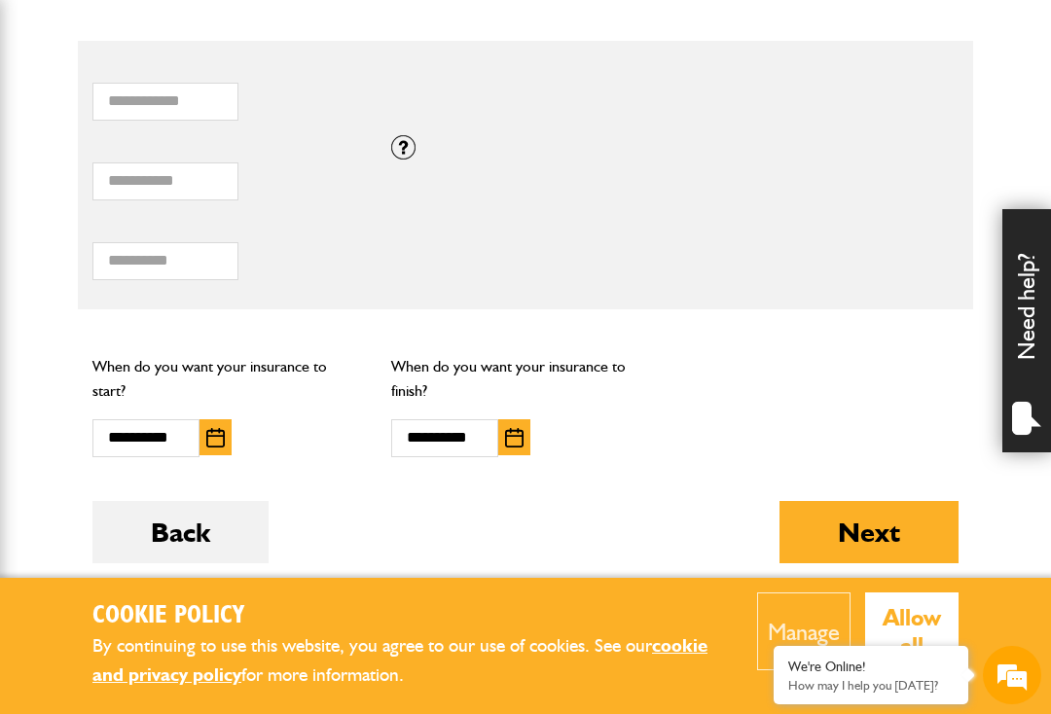
click at [880, 524] on button "Next" at bounding box center [869, 532] width 179 height 62
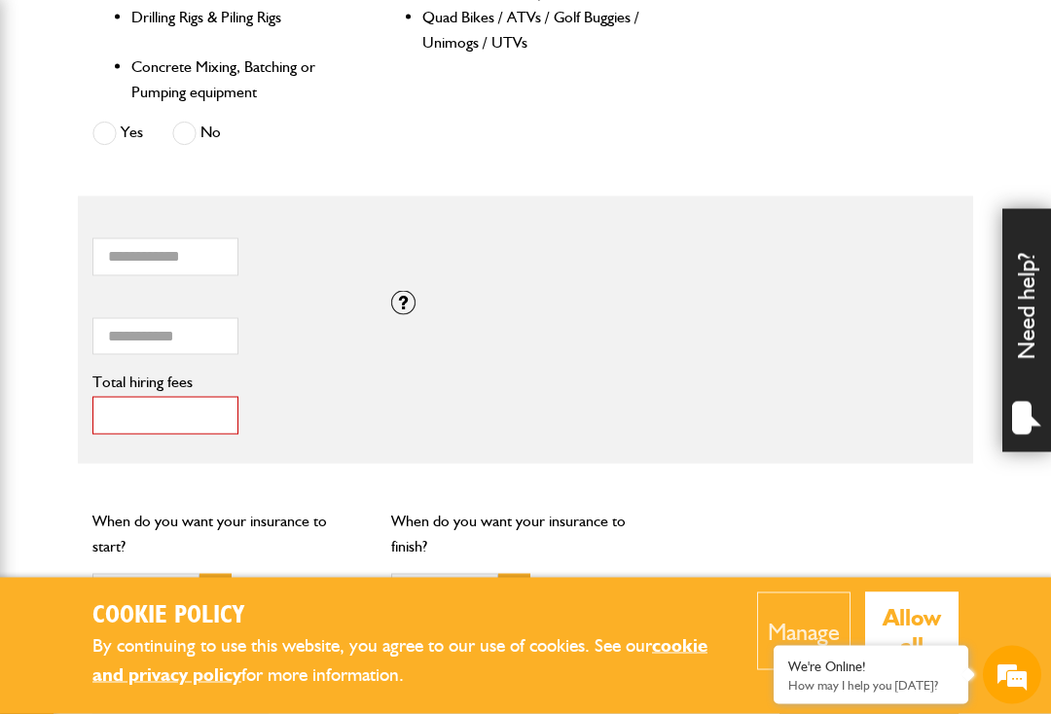
click at [152, 418] on input "*" at bounding box center [165, 416] width 146 height 38
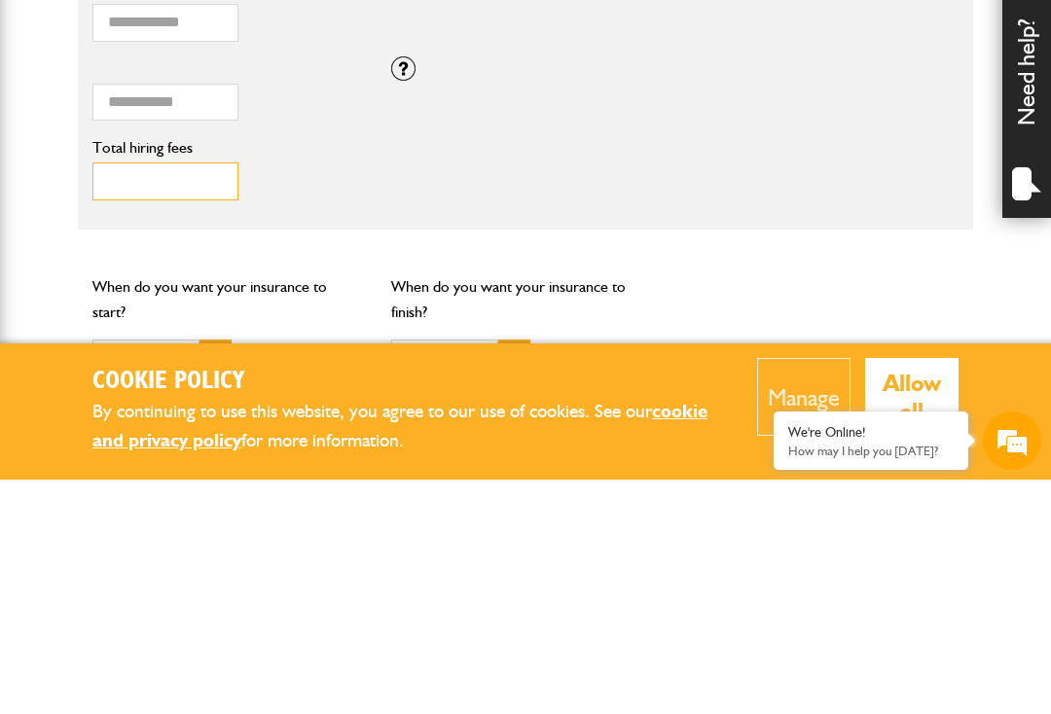
type input "*"
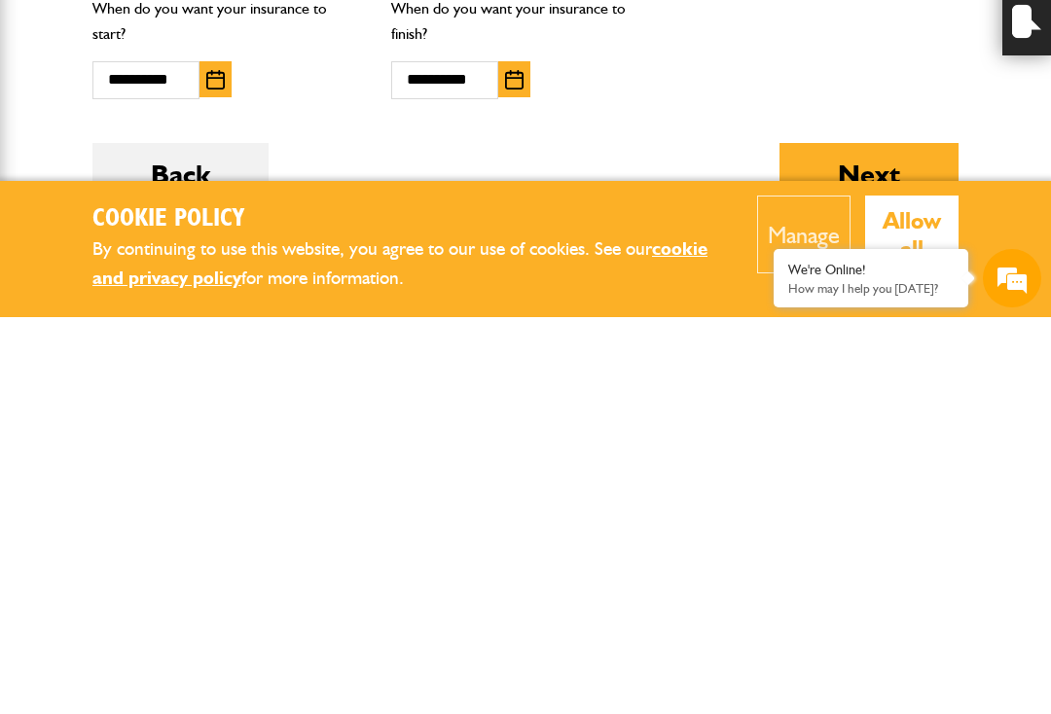
type input "***"
click at [886, 540] on button "Next" at bounding box center [869, 571] width 179 height 62
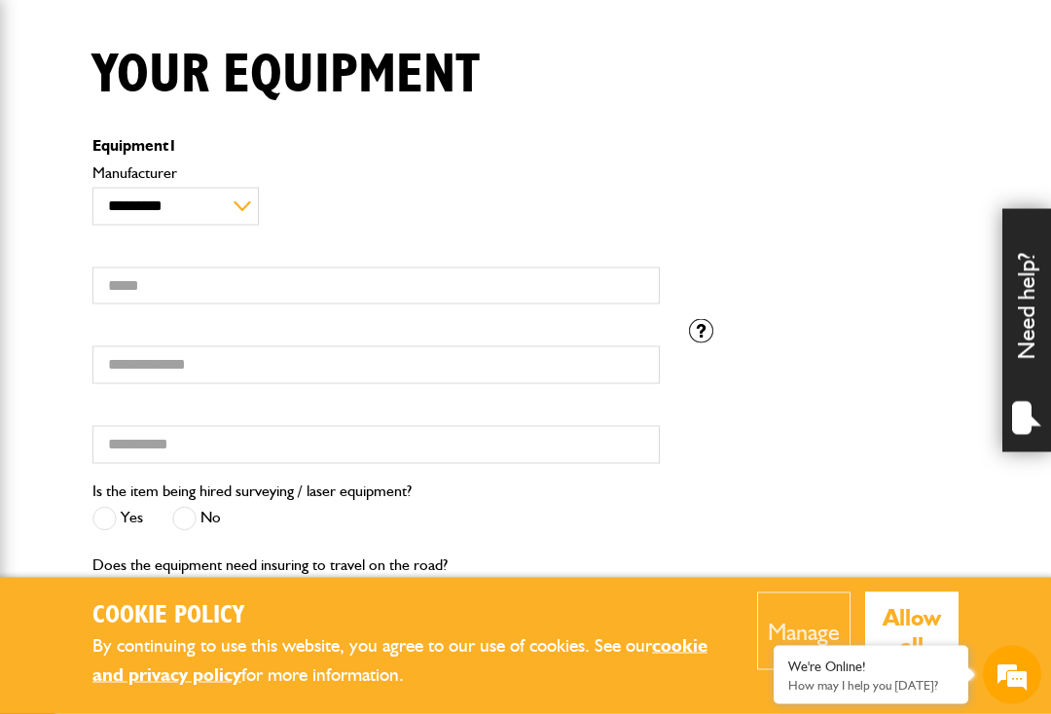
scroll to position [465, 0]
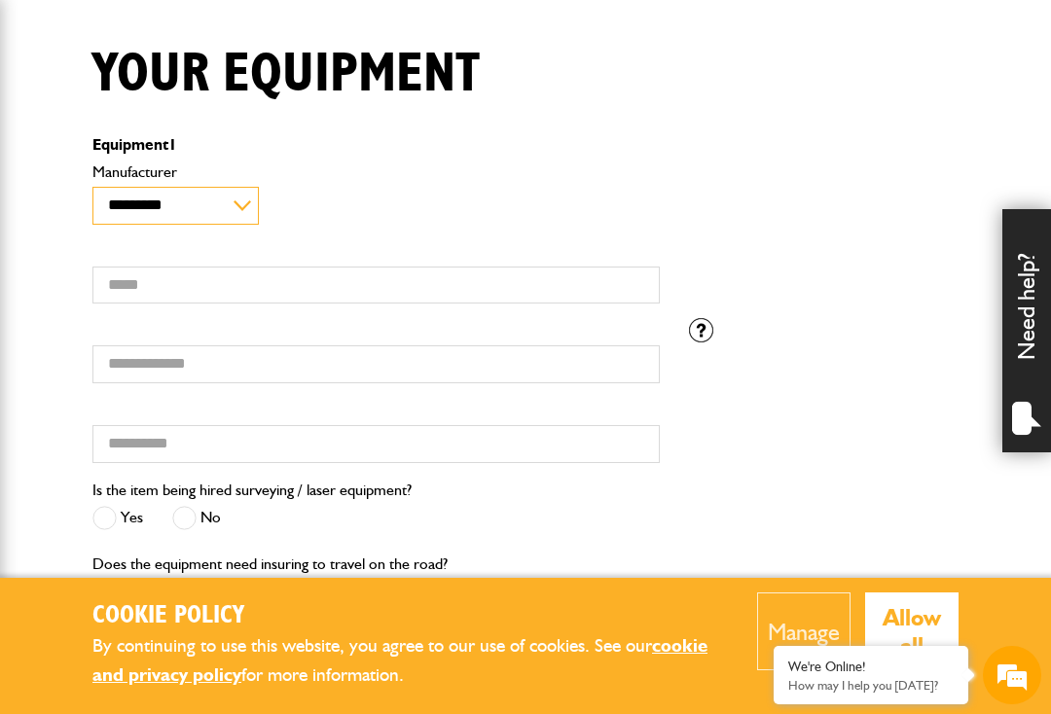
click at [223, 198] on select "**********" at bounding box center [175, 206] width 166 height 38
select select "**"
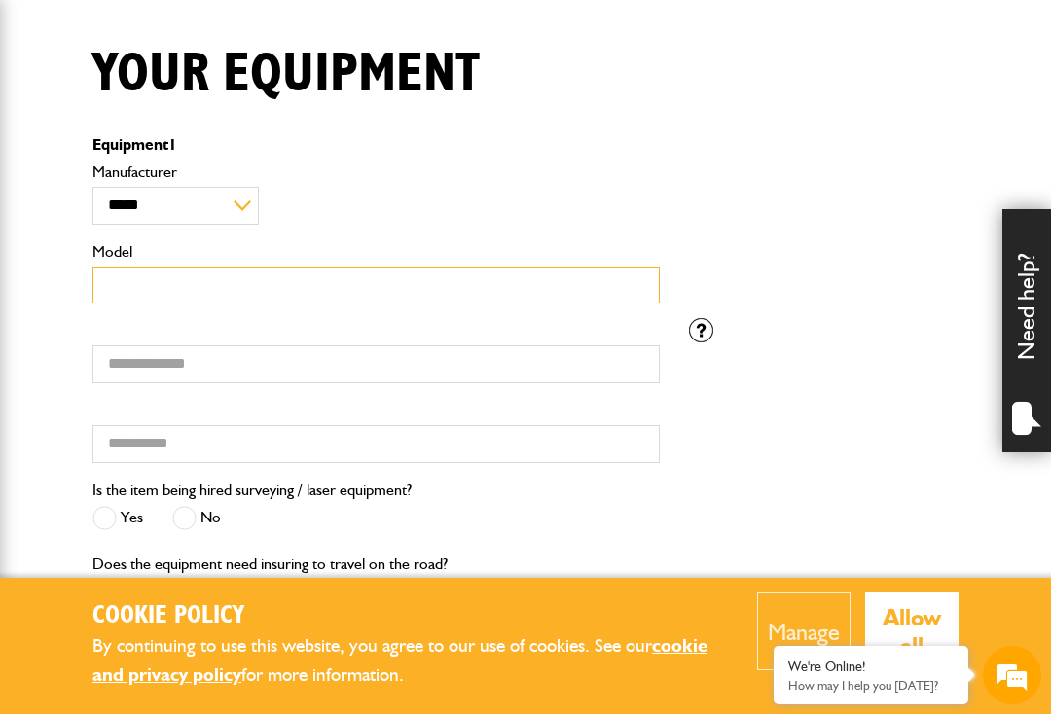
click at [185, 278] on input "Model" at bounding box center [375, 286] width 567 height 38
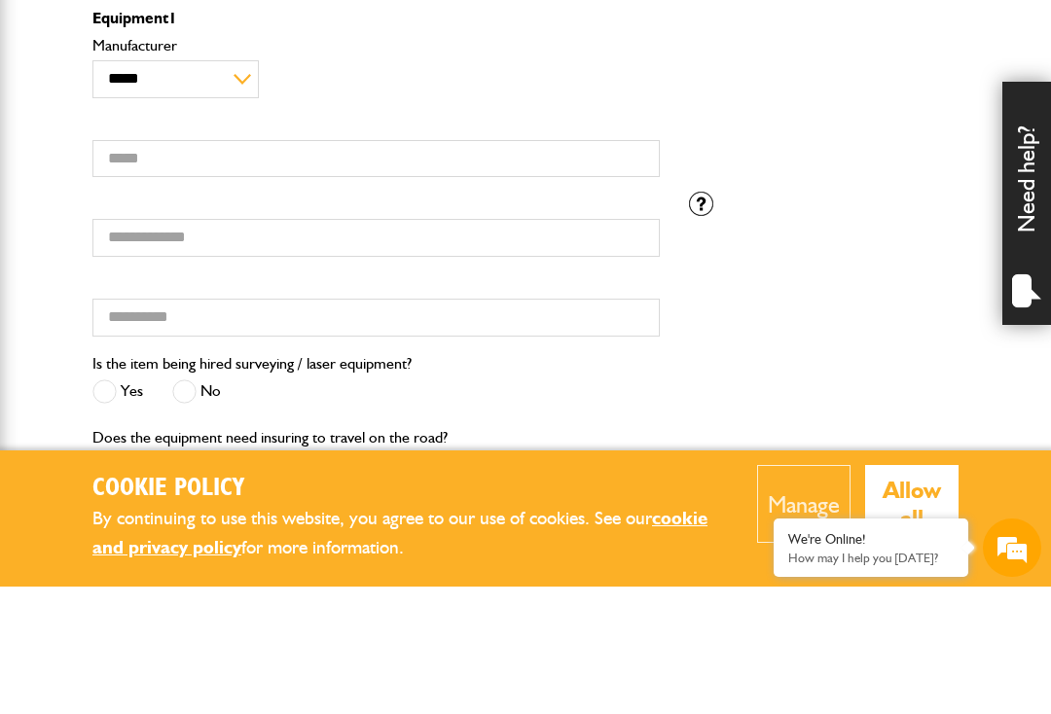
scroll to position [593, 0]
